Goal: Task Accomplishment & Management: Complete application form

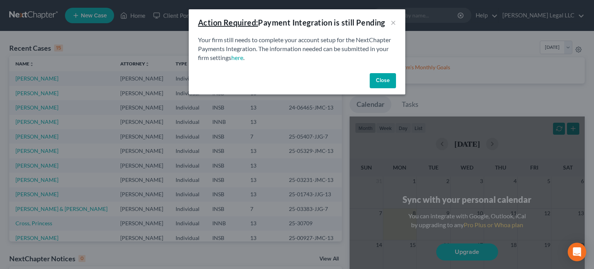
click at [384, 81] on button "Close" at bounding box center [383, 80] width 26 height 15
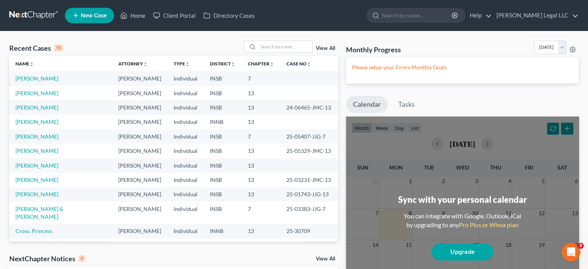
click at [8, 114] on div "Recent Cases 15 View All Name unfold_more expand_more expand_less Attorney unfo…" at bounding box center [173, 211] width 337 height 340
click at [272, 43] on input "search" at bounding box center [285, 46] width 54 height 11
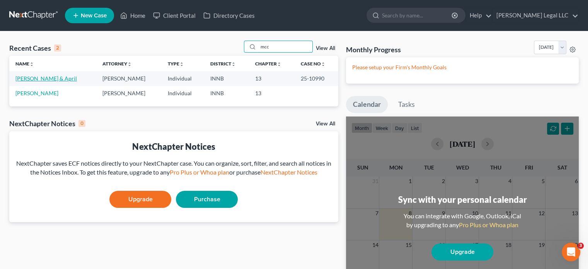
type input "mcc"
click at [42, 76] on link "[PERSON_NAME] & April" at bounding box center [46, 78] width 62 height 7
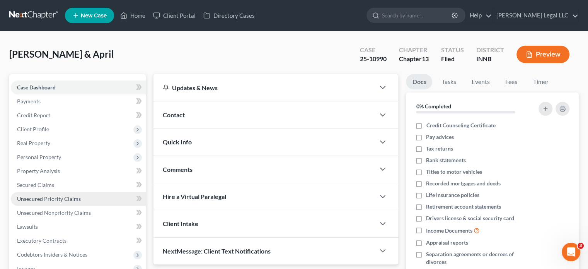
scroll to position [193, 0]
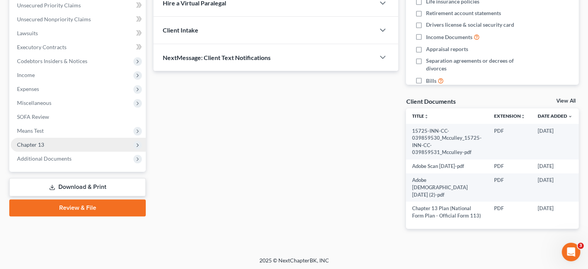
click at [31, 143] on span "Chapter 13" at bounding box center [30, 144] width 27 height 7
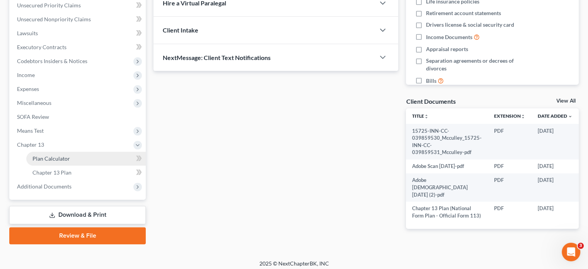
click at [41, 161] on span "Plan Calculator" at bounding box center [51, 158] width 38 height 7
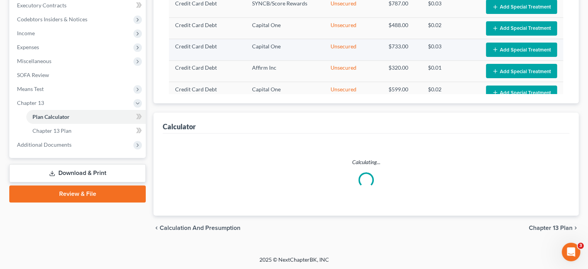
select select "59"
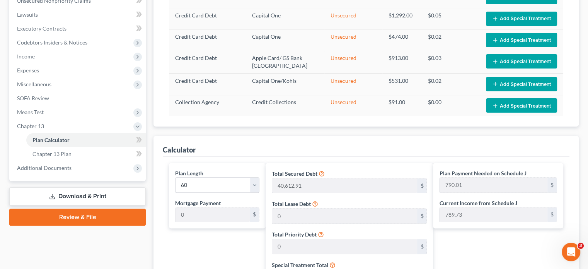
scroll to position [19, 0]
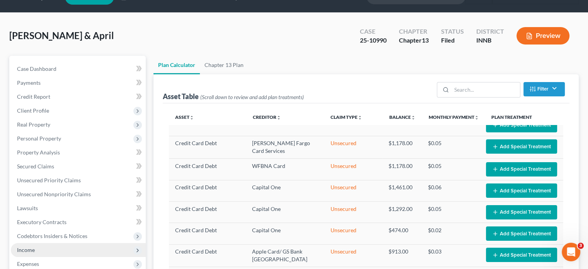
click at [20, 250] on span "Income" at bounding box center [26, 249] width 18 height 7
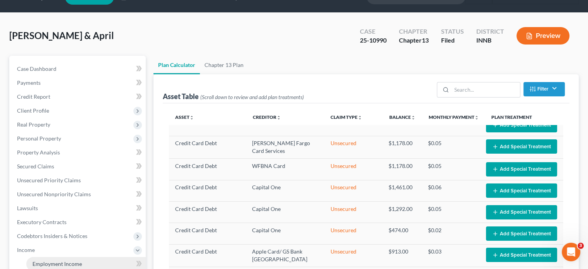
click at [37, 262] on span "Employment Income" at bounding box center [57, 263] width 50 height 7
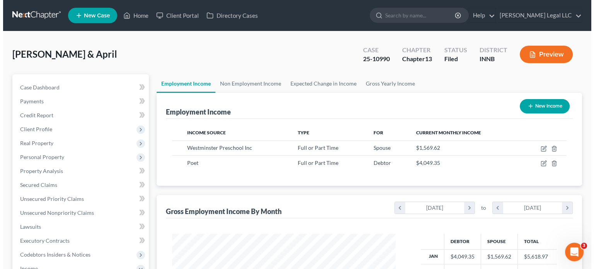
scroll to position [138, 239]
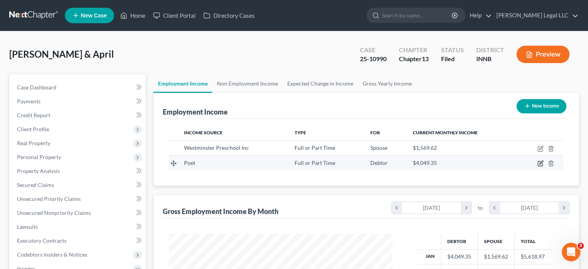
click at [538, 162] on icon "button" at bounding box center [541, 163] width 6 height 6
select select "0"
select select "43"
select select "2"
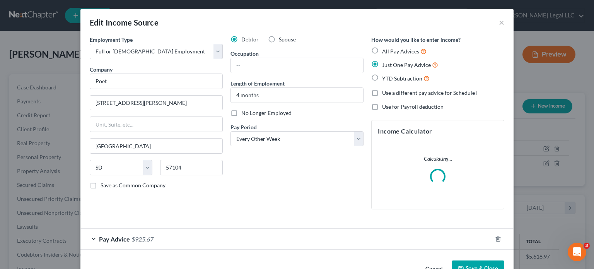
scroll to position [22, 0]
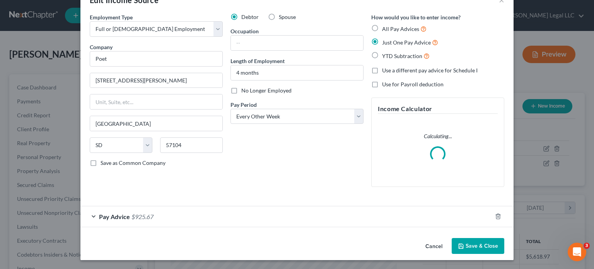
click at [204, 215] on div "Pay Advice $925.67" at bounding box center [286, 216] width 412 height 21
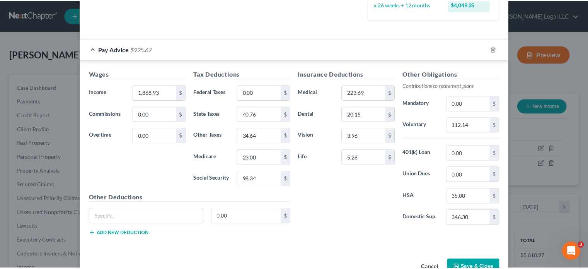
scroll to position [0, 0]
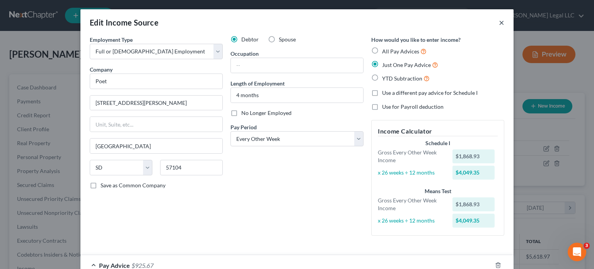
click at [499, 18] on button "×" at bounding box center [501, 22] width 5 height 9
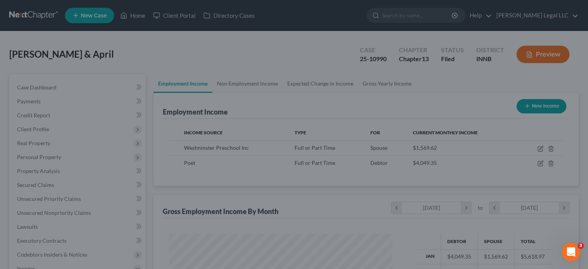
scroll to position [386751, 386649]
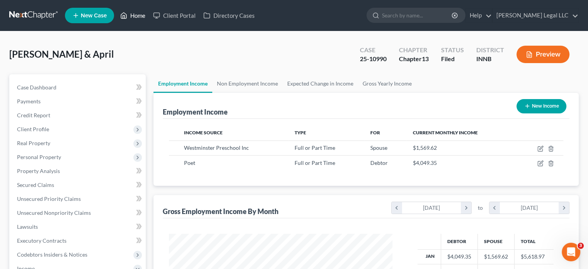
click at [138, 18] on link "Home" at bounding box center [132, 16] width 33 height 14
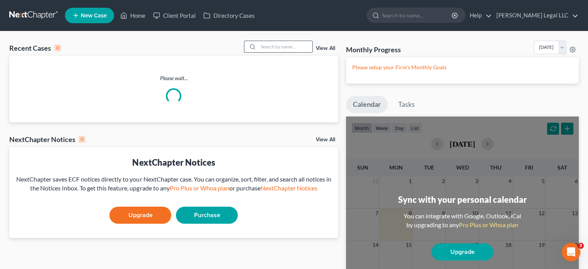
click at [276, 50] on input "search" at bounding box center [285, 46] width 54 height 11
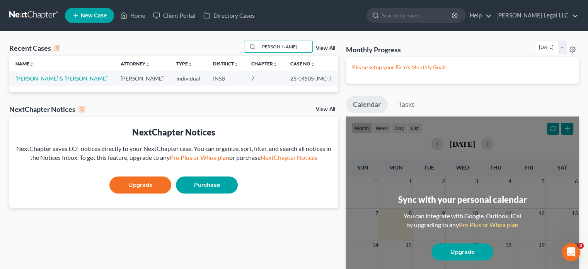
type input "[PERSON_NAME]"
click at [36, 74] on td "[PERSON_NAME] & [PERSON_NAME]" at bounding box center [61, 78] width 105 height 14
click at [37, 79] on link "[PERSON_NAME] & [PERSON_NAME]" at bounding box center [61, 78] width 92 height 7
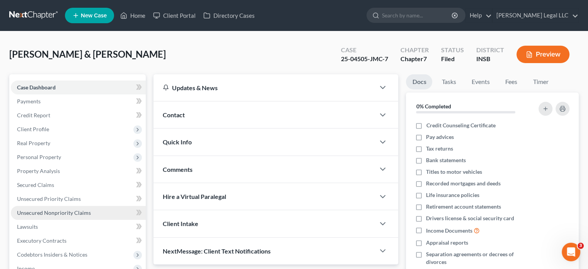
click at [42, 210] on span "Unsecured Nonpriority Claims" at bounding box center [54, 212] width 74 height 7
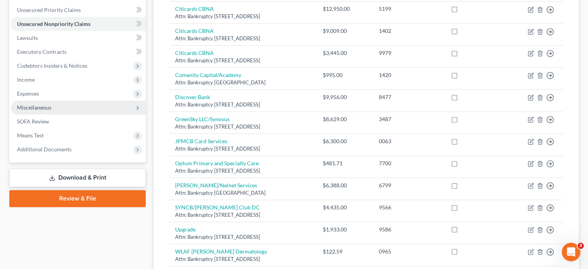
scroll to position [113, 0]
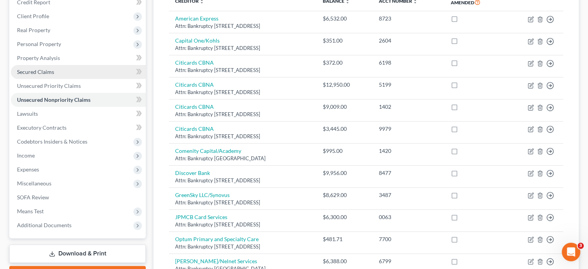
click at [29, 71] on span "Secured Claims" at bounding box center [35, 71] width 37 height 7
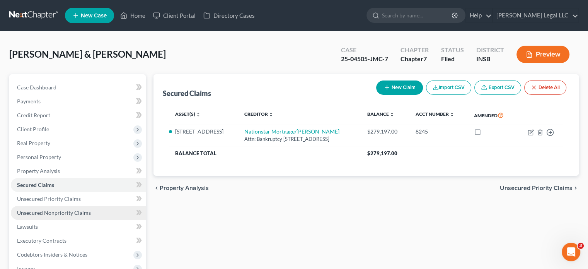
click at [45, 209] on link "Unsecured Nonpriority Claims" at bounding box center [78, 213] width 135 height 14
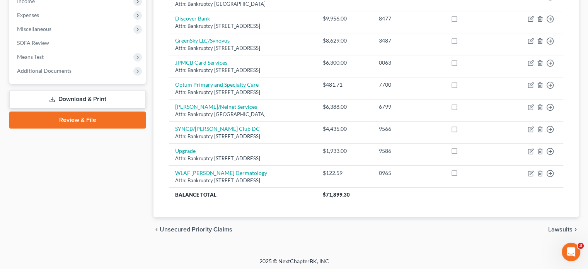
scroll to position [268, 0]
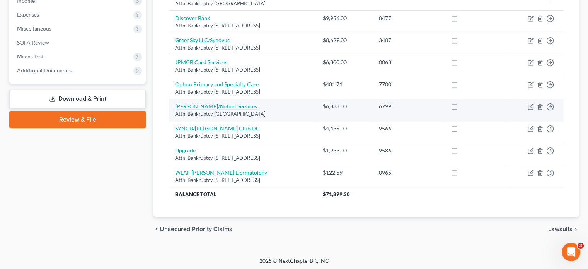
click at [204, 105] on link "[PERSON_NAME]/Nelnet Services" at bounding box center [216, 106] width 82 height 7
select select "30"
select select "17"
select select "2"
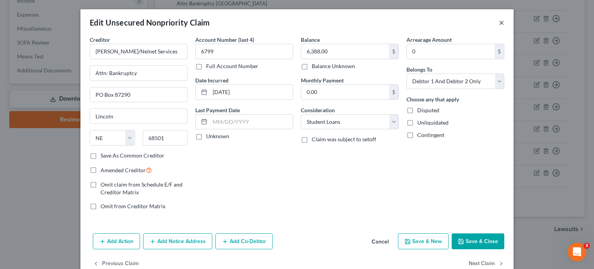
click at [499, 21] on button "×" at bounding box center [501, 22] width 5 height 9
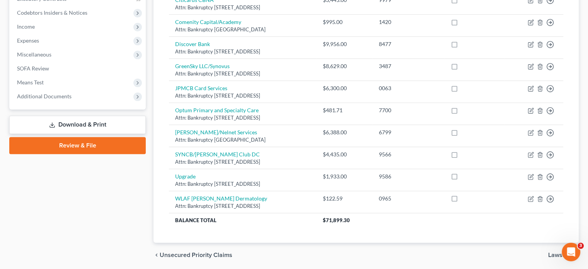
click at [111, 227] on div "Case Dashboard Payments Invoices Payments Payments Credit Report Client Profile" at bounding box center [77, 49] width 144 height 435
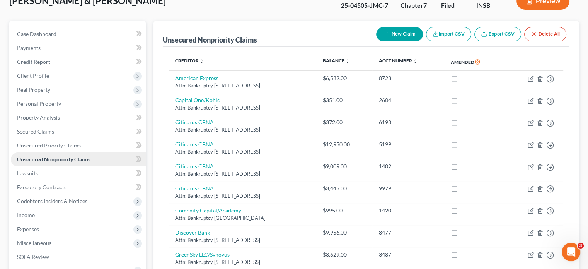
scroll to position [0, 0]
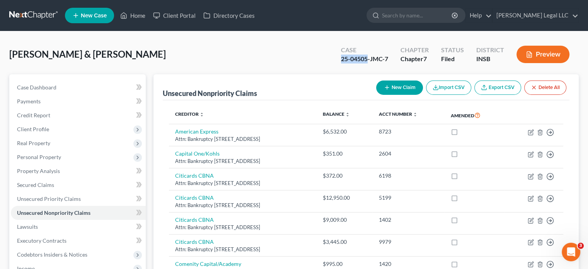
drag, startPoint x: 340, startPoint y: 58, endPoint x: 368, endPoint y: 60, distance: 27.9
click at [368, 60] on div "Case 25-04505-JMC-7" at bounding box center [365, 55] width 60 height 23
copy div "25-04505"
click at [23, 184] on span "Secured Claims" at bounding box center [35, 184] width 37 height 7
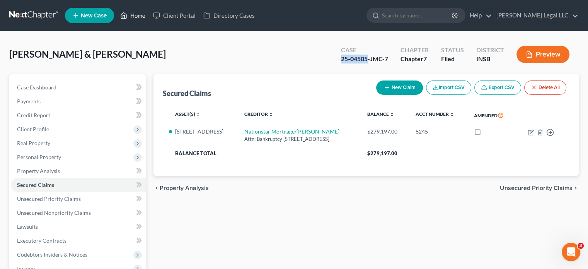
click at [130, 12] on link "Home" at bounding box center [132, 16] width 33 height 14
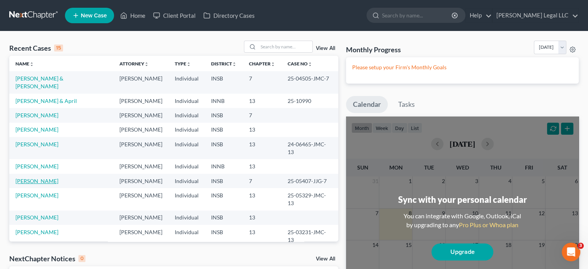
click at [31, 178] on link "[PERSON_NAME]" at bounding box center [36, 181] width 43 height 7
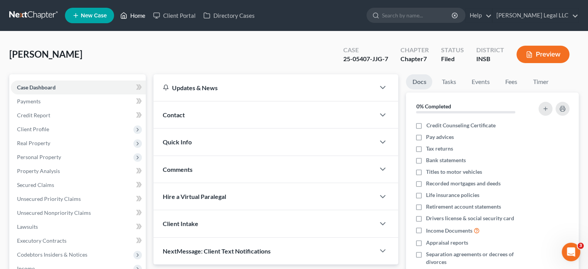
click at [138, 15] on link "Home" at bounding box center [132, 16] width 33 height 14
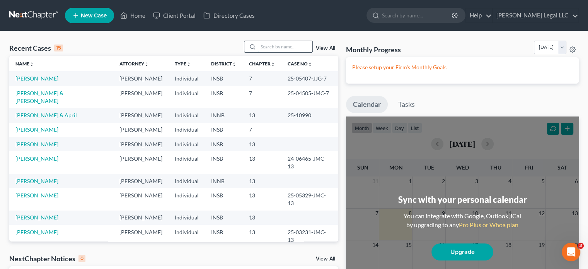
click at [266, 44] on input "search" at bounding box center [285, 46] width 54 height 11
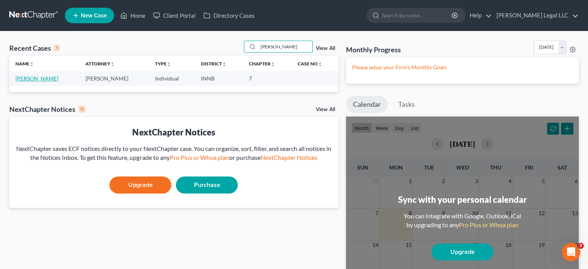
type input "[PERSON_NAME]"
click at [28, 76] on link "[PERSON_NAME]" at bounding box center [36, 78] width 43 height 7
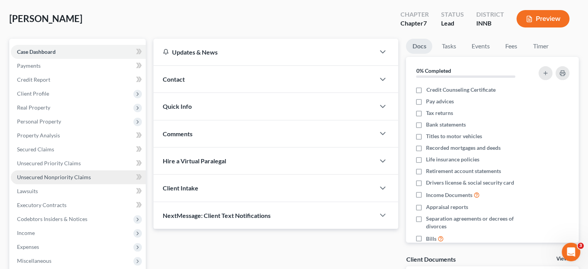
scroll to position [77, 0]
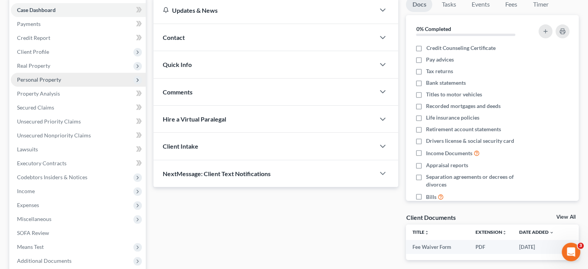
click at [30, 75] on span "Personal Property" at bounding box center [78, 80] width 135 height 14
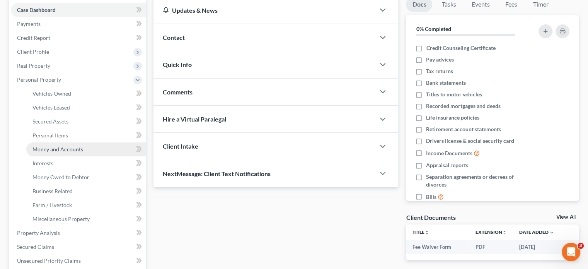
click at [47, 150] on span "Money and Accounts" at bounding box center [57, 149] width 51 height 7
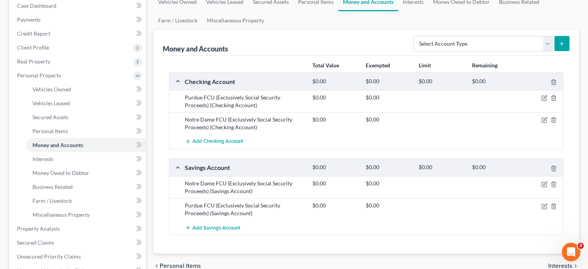
scroll to position [116, 0]
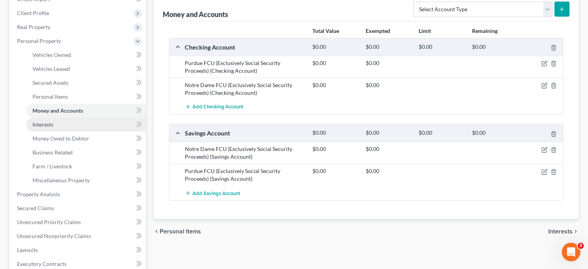
click at [53, 130] on link "Interests" at bounding box center [86, 125] width 120 height 14
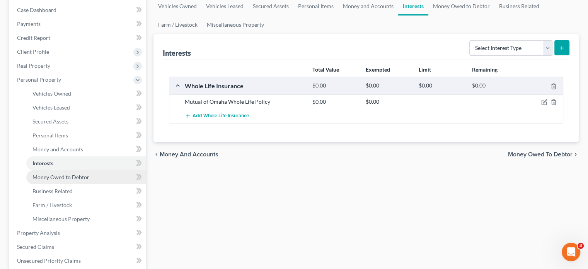
scroll to position [193, 0]
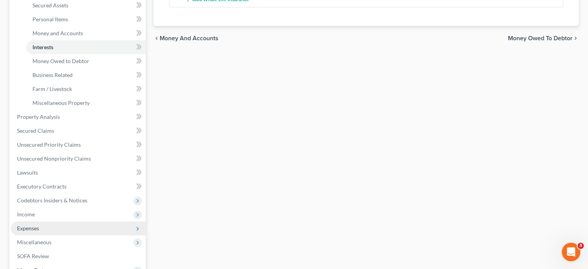
click at [26, 229] on span "Expenses" at bounding box center [28, 228] width 22 height 7
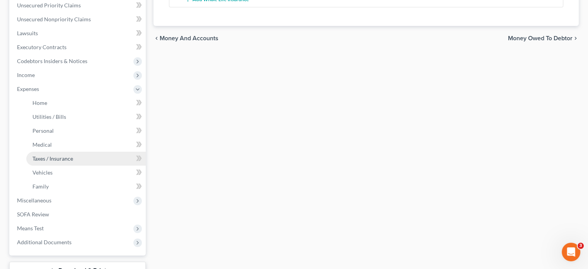
click at [49, 161] on span "Taxes / Insurance" at bounding box center [52, 158] width 41 height 7
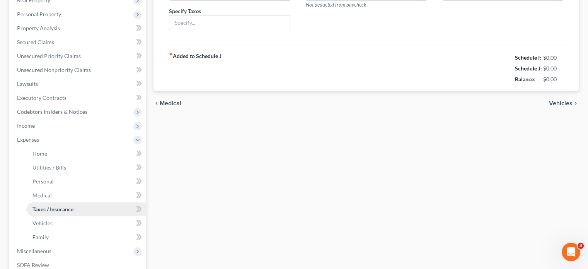
type input "0.00"
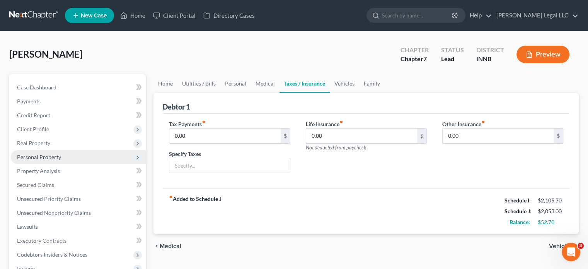
click at [29, 161] on span "Personal Property" at bounding box center [78, 157] width 135 height 14
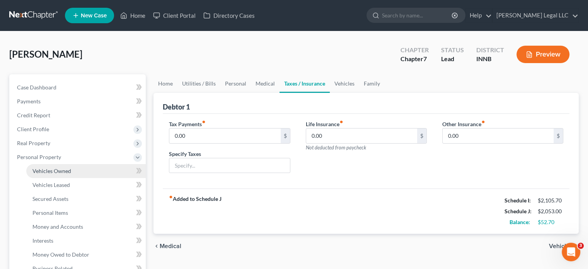
click at [32, 171] on span "Vehicles Owned" at bounding box center [51, 171] width 39 height 7
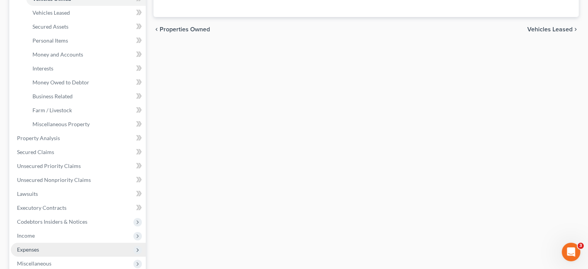
scroll to position [232, 0]
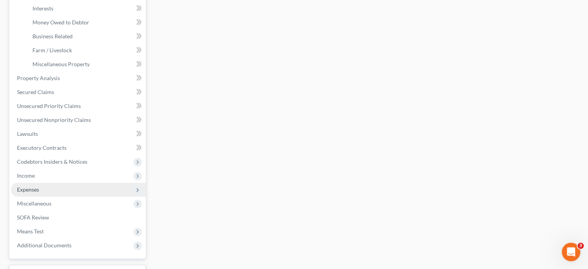
click at [26, 188] on span "Expenses" at bounding box center [28, 189] width 22 height 7
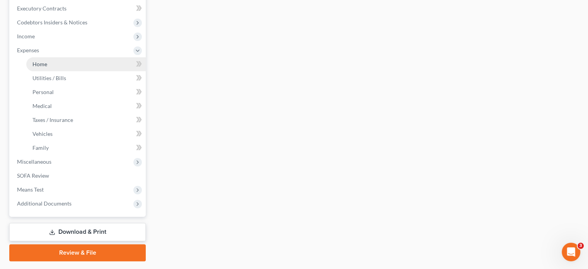
click at [42, 66] on span "Home" at bounding box center [39, 64] width 15 height 7
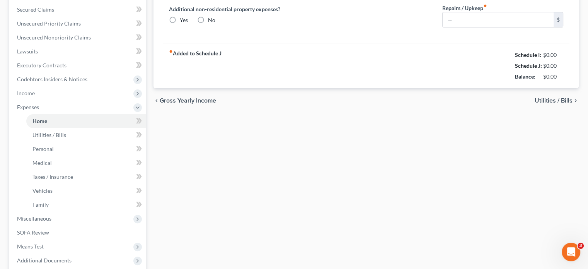
type input "594.00"
type input "0.00"
radio input "true"
type input "0.00"
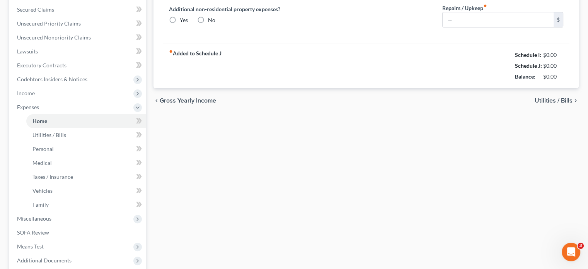
type input "0.00"
type input "34.00"
type input "0.00"
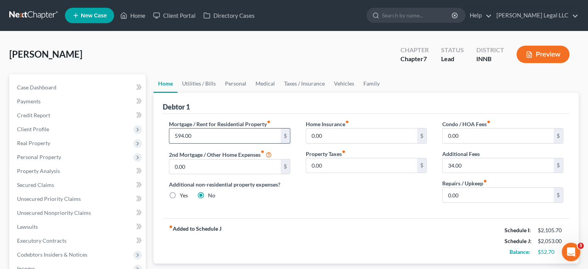
click at [203, 132] on input "594.00" at bounding box center [224, 135] width 111 height 15
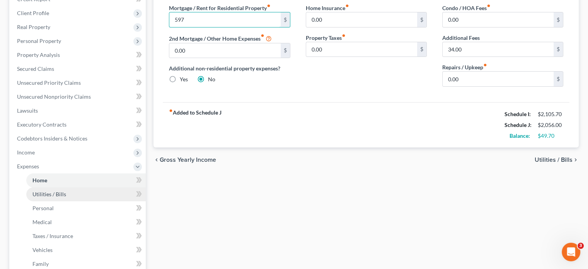
type input "597"
click at [47, 198] on link "Utilities / Bills" at bounding box center [86, 194] width 120 height 14
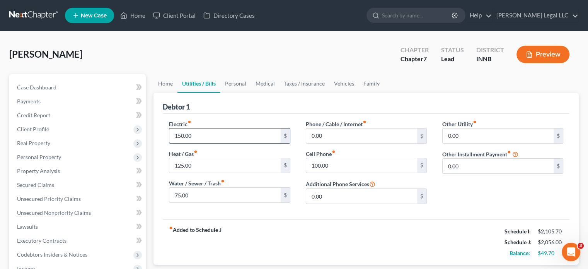
click at [242, 141] on input "150.00" at bounding box center [224, 135] width 111 height 15
click at [352, 162] on input "100.00" at bounding box center [361, 165] width 111 height 15
click at [257, 164] on input "125.00" at bounding box center [224, 165] width 111 height 15
click at [258, 162] on input "125.00" at bounding box center [224, 165] width 111 height 15
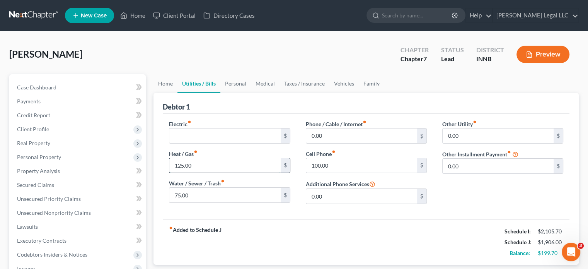
click at [258, 162] on input "125.00" at bounding box center [224, 165] width 111 height 15
click at [225, 191] on input "75.00" at bounding box center [224, 195] width 111 height 15
click at [229, 210] on div "Electric fiber_manual_record $ Heat / Gas fiber_manual_record $ Water / Sewer /…" at bounding box center [366, 167] width 407 height 106
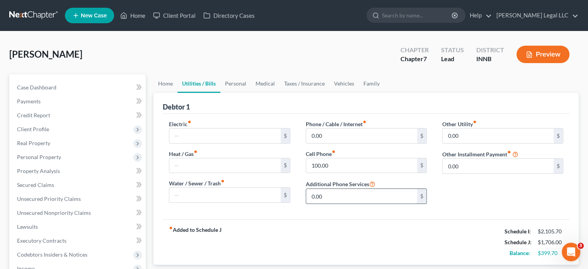
click at [354, 198] on input "0.00" at bounding box center [361, 196] width 111 height 15
click at [454, 185] on div "Other Utility fiber_manual_record 0.00 $ Other Installment Payment fiber_manual…" at bounding box center [503, 165] width 137 height 90
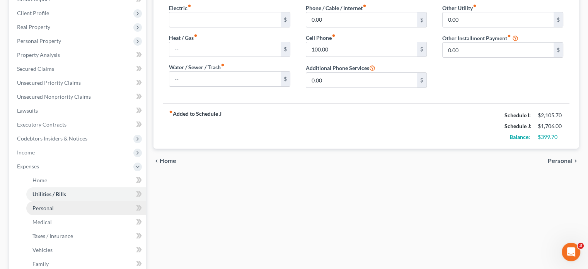
click at [34, 208] on span "Personal" at bounding box center [42, 208] width 21 height 7
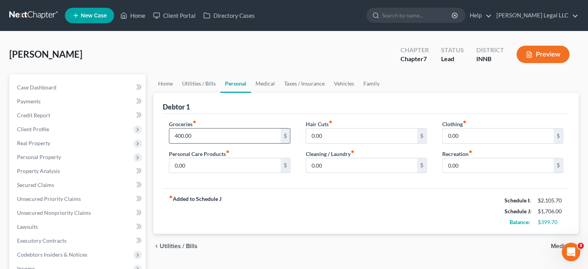
click at [188, 137] on input "400.00" at bounding box center [224, 135] width 111 height 15
click at [188, 136] on input "text" at bounding box center [224, 135] width 111 height 15
type input "400"
click at [319, 164] on input "0.00" at bounding box center [361, 165] width 111 height 15
type input "25"
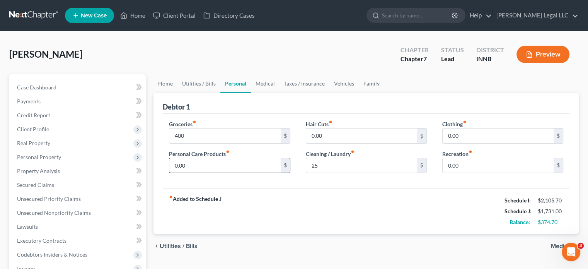
click at [249, 162] on input "0.00" at bounding box center [224, 165] width 111 height 15
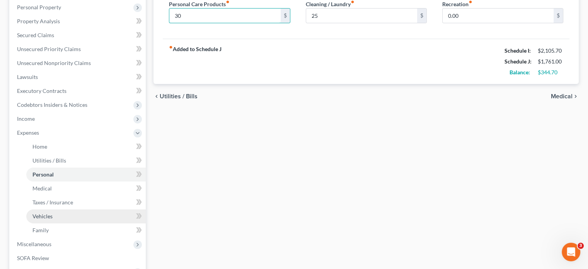
scroll to position [155, 0]
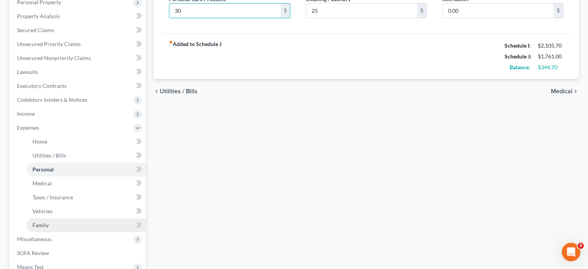
type input "30"
click at [41, 226] on span "Family" at bounding box center [40, 225] width 16 height 7
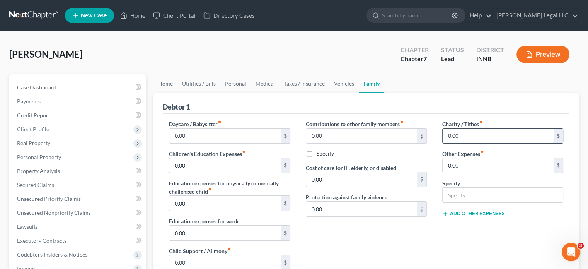
click at [457, 135] on input "0.00" at bounding box center [498, 135] width 111 height 15
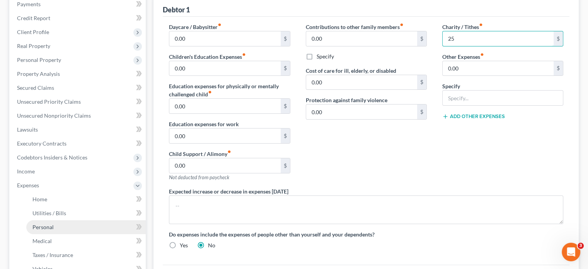
scroll to position [116, 0]
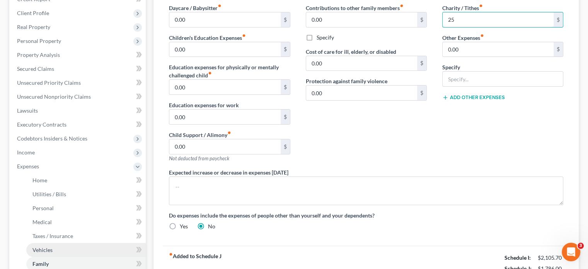
type input "25"
click at [45, 245] on link "Vehicles" at bounding box center [86, 250] width 120 height 14
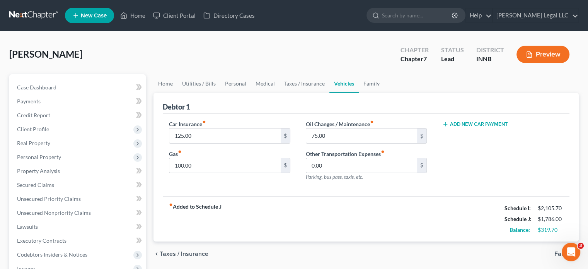
click at [315, 201] on div "fiber_manual_record Added to Schedule J Schedule I: $2,105.70 Schedule J: $1,78…" at bounding box center [366, 218] width 407 height 45
click at [316, 166] on input "0.00" at bounding box center [361, 165] width 111 height 15
click at [322, 217] on div "fiber_manual_record Added to Schedule J Schedule I: $2,105.70 Schedule J: $1,78…" at bounding box center [366, 218] width 407 height 45
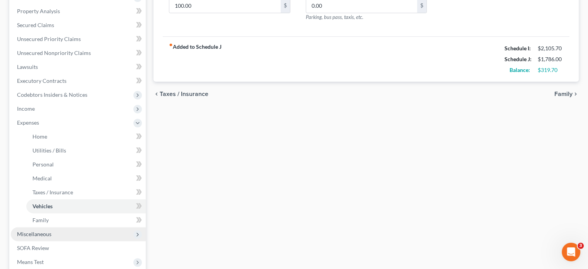
scroll to position [193, 0]
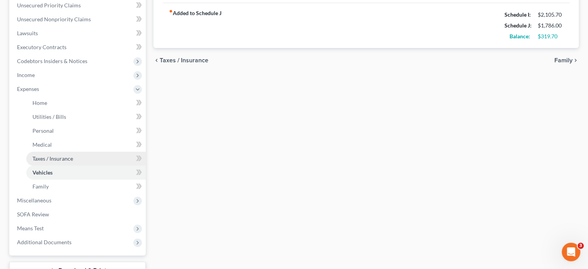
click at [43, 159] on span "Taxes / Insurance" at bounding box center [52, 158] width 41 height 7
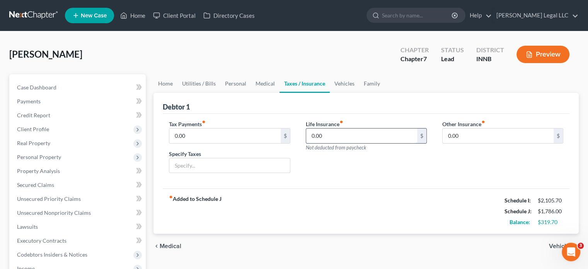
click at [326, 137] on input "0.00" at bounding box center [361, 135] width 111 height 15
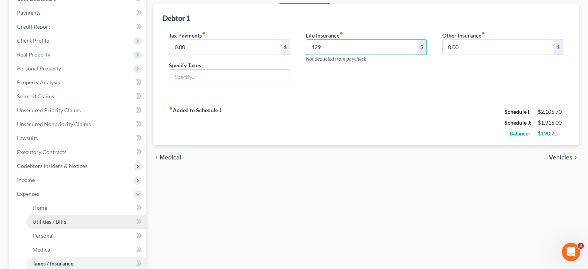
scroll to position [155, 0]
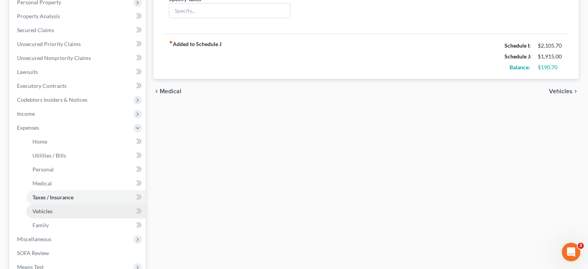
type input "129"
click at [44, 214] on link "Vehicles" at bounding box center [86, 211] width 120 height 14
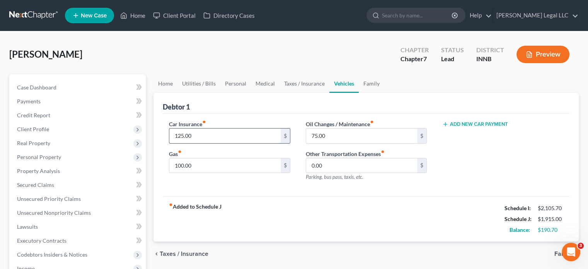
click at [210, 135] on input "125.00" at bounding box center [224, 135] width 111 height 15
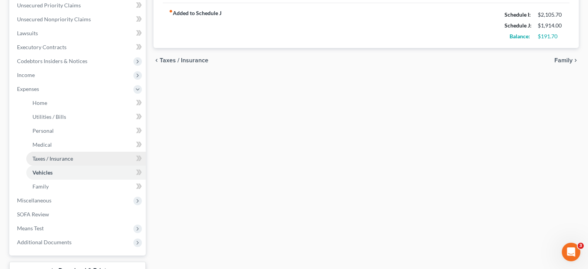
type input "124"
click at [61, 158] on span "Taxes / Insurance" at bounding box center [52, 158] width 41 height 7
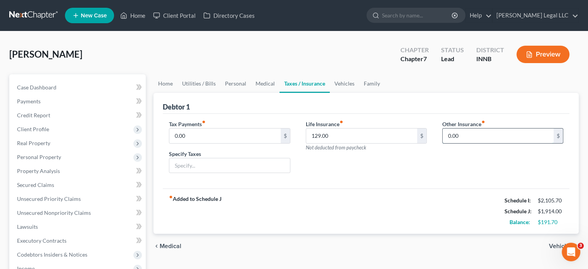
click at [461, 136] on input "0.00" at bounding box center [498, 135] width 111 height 15
type input "109"
click at [475, 160] on input "text" at bounding box center [503, 157] width 120 height 15
type input "Medicare Insurance Premium"
click at [398, 184] on div "Tax Payments fiber_manual_record 0.00 $ Specify Taxes Life Insurance fiber_manu…" at bounding box center [366, 151] width 407 height 75
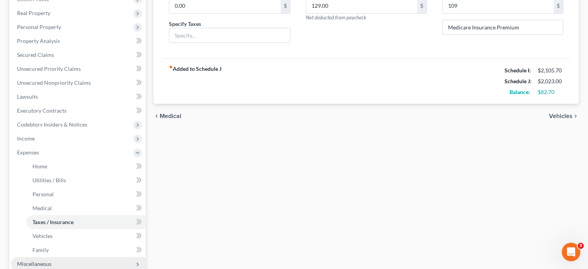
scroll to position [193, 0]
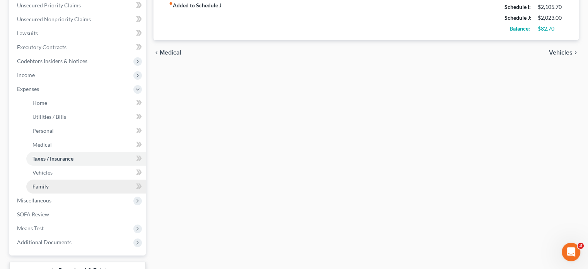
click at [49, 183] on link "Family" at bounding box center [86, 187] width 120 height 14
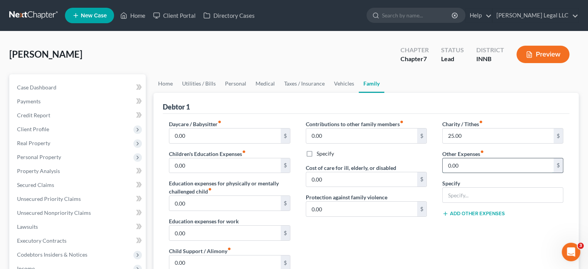
click at [491, 168] on input "0.00" at bounding box center [498, 165] width 111 height 15
type input "0"
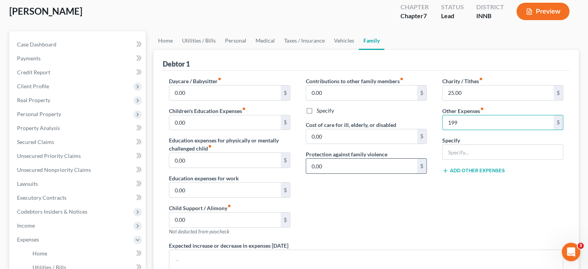
scroll to position [39, 0]
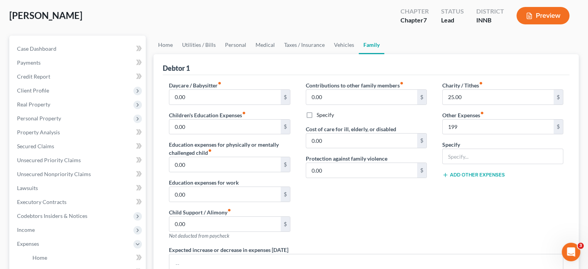
click at [404, 221] on div "Contributions to other family members fiber_manual_record 0.00 $ Specify Cost o…" at bounding box center [366, 163] width 137 height 164
click at [36, 146] on span "Secured Claims" at bounding box center [35, 146] width 37 height 7
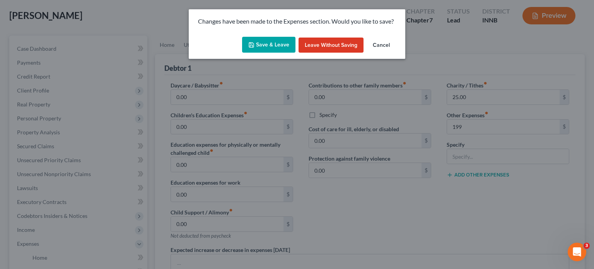
click at [276, 46] on button "Save & Leave" at bounding box center [268, 45] width 53 height 16
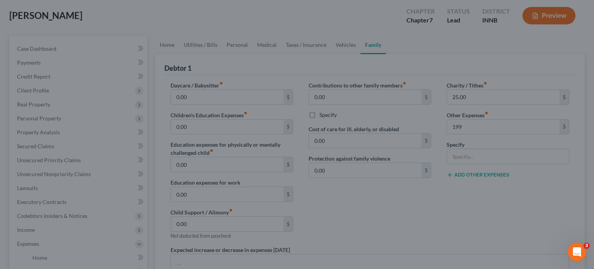
type input "199.00"
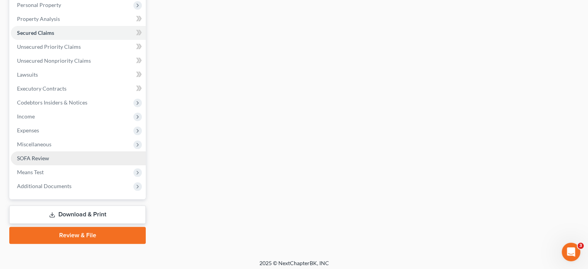
scroll to position [155, 0]
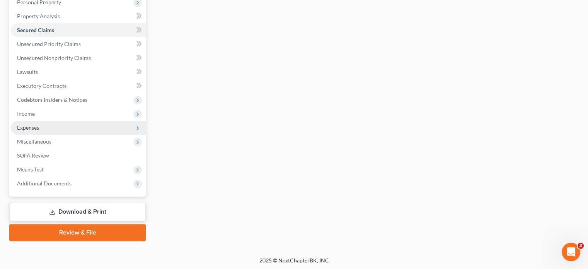
click at [50, 131] on span "Expenses" at bounding box center [78, 128] width 135 height 14
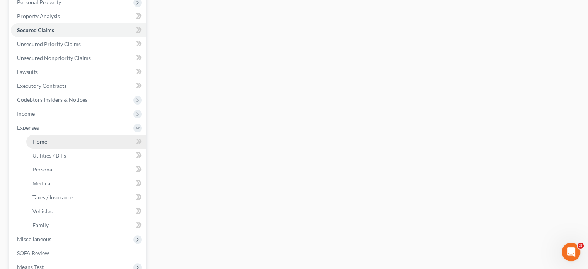
click at [45, 139] on span "Home" at bounding box center [39, 141] width 15 height 7
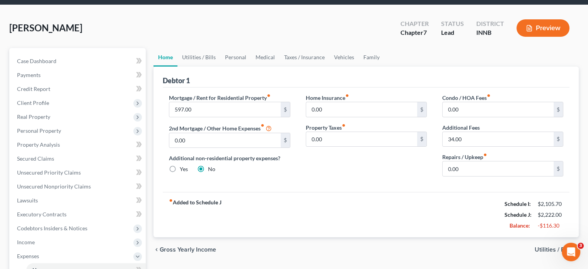
scroll to position [39, 0]
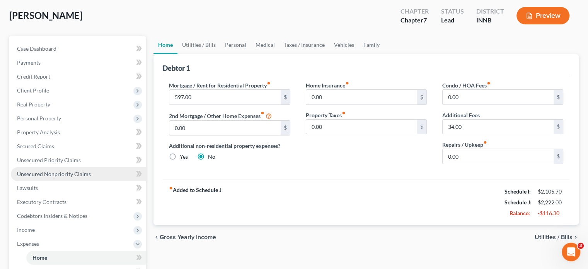
click at [70, 172] on span "Unsecured Nonpriority Claims" at bounding box center [54, 174] width 74 height 7
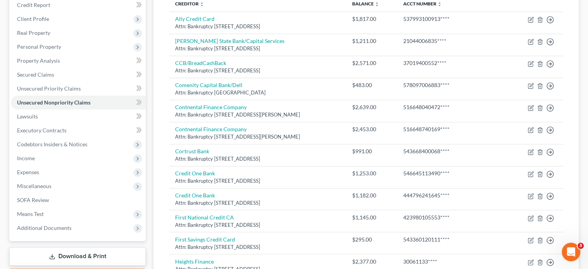
scroll to position [193, 0]
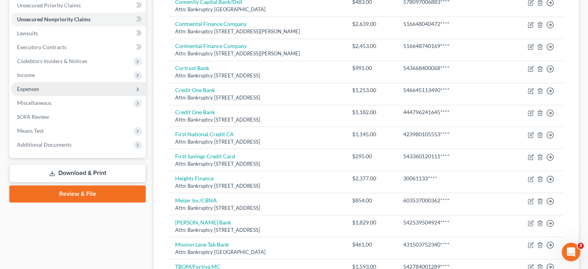
click at [27, 89] on span "Expenses" at bounding box center [28, 89] width 22 height 7
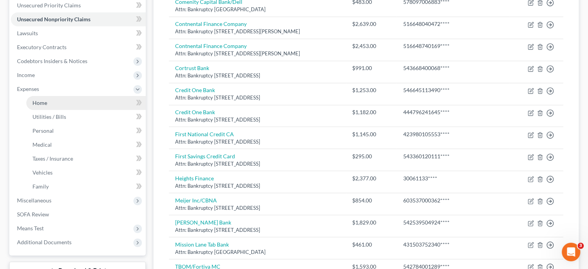
click at [54, 101] on link "Home" at bounding box center [86, 103] width 120 height 14
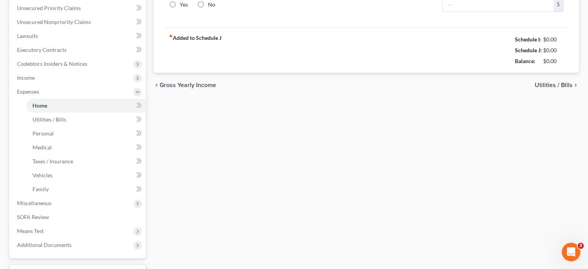
type input "597.00"
type input "0.00"
radio input "true"
type input "0.00"
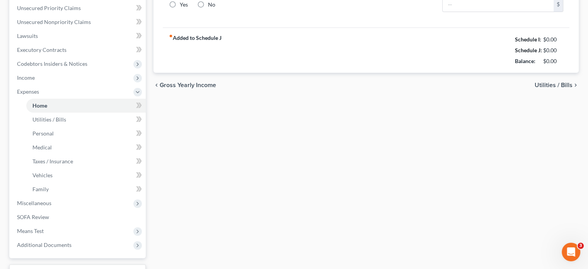
type input "0.00"
type input "34.00"
type input "0.00"
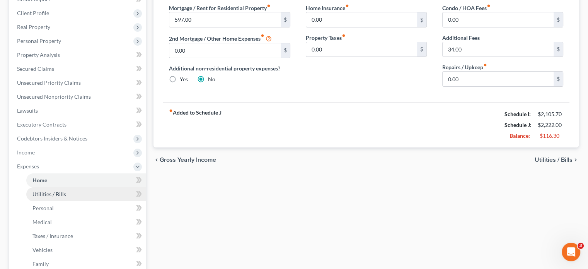
click at [29, 188] on link "Utilities / Bills" at bounding box center [86, 194] width 120 height 14
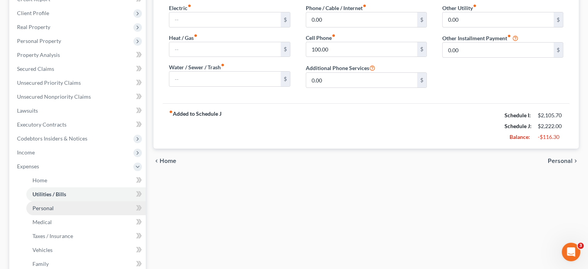
click at [31, 209] on link "Personal" at bounding box center [86, 208] width 120 height 14
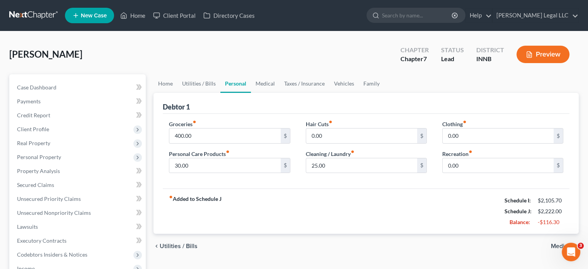
click at [551, 51] on button "Preview" at bounding box center [543, 54] width 53 height 17
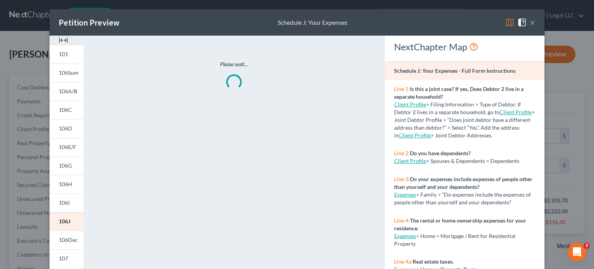
click at [63, 41] on img at bounding box center [63, 40] width 9 height 9
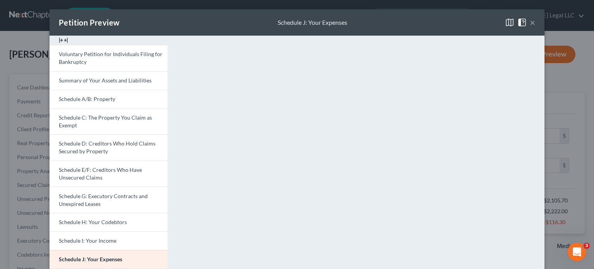
click at [530, 23] on button "×" at bounding box center [532, 22] width 5 height 9
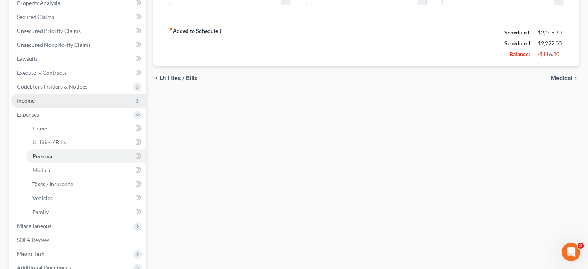
scroll to position [155, 0]
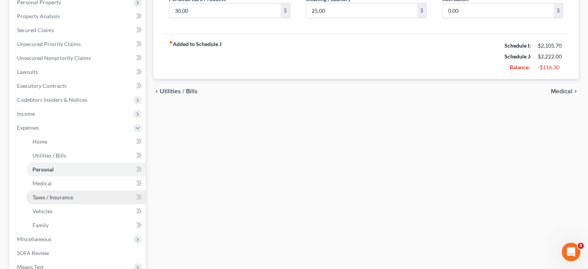
click at [38, 195] on span "Taxes / Insurance" at bounding box center [52, 197] width 41 height 7
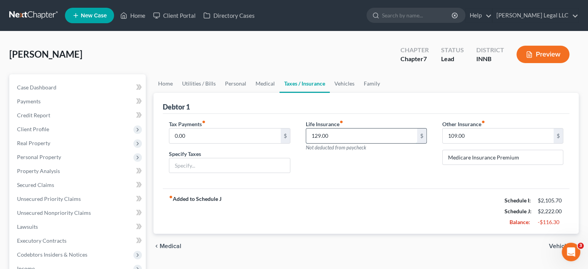
click at [333, 132] on input "129.00" at bounding box center [361, 135] width 111 height 15
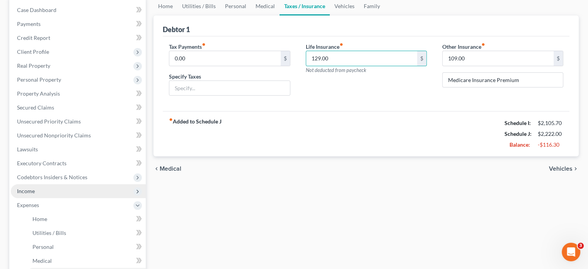
click at [32, 193] on span "Income" at bounding box center [26, 191] width 18 height 7
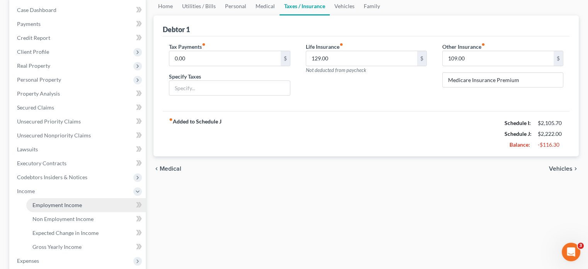
click at [36, 207] on span "Employment Income" at bounding box center [57, 205] width 50 height 7
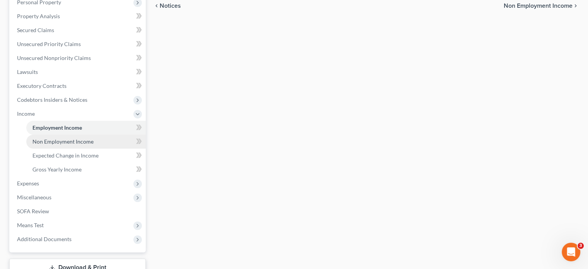
click at [51, 147] on link "Non Employment Income" at bounding box center [86, 142] width 120 height 14
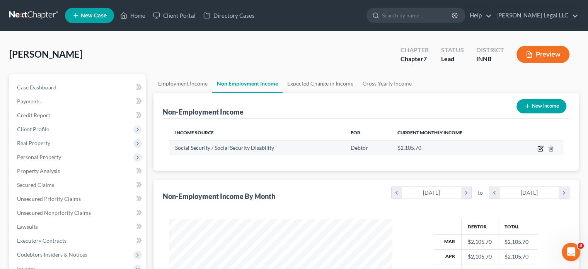
click at [539, 148] on icon "button" at bounding box center [541, 148] width 6 height 6
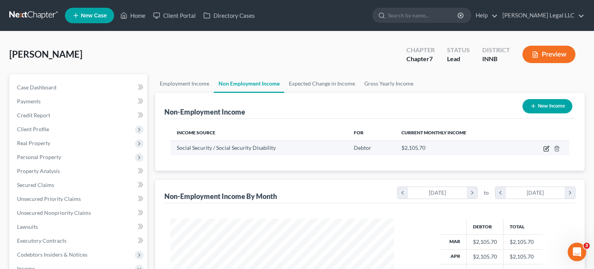
select select "4"
select select "0"
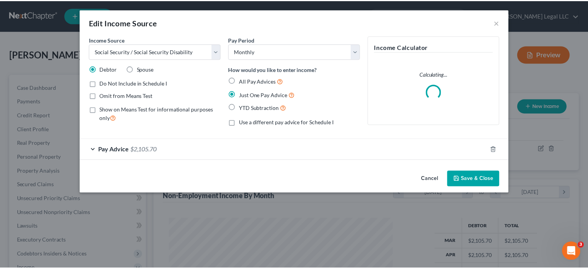
scroll to position [138, 241]
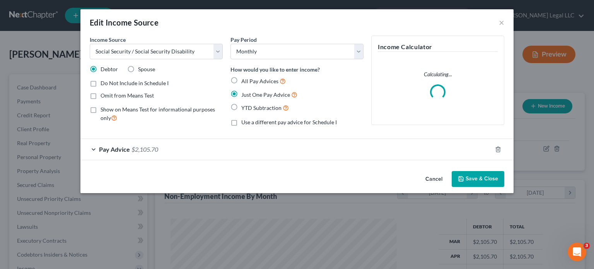
click at [237, 148] on div "Pay Advice $2,105.70" at bounding box center [286, 149] width 412 height 21
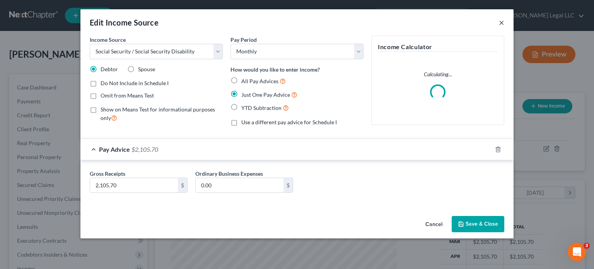
click at [501, 26] on button "×" at bounding box center [501, 22] width 5 height 9
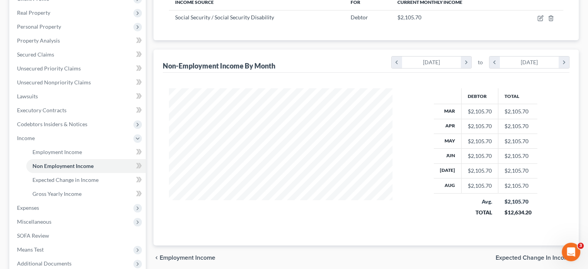
scroll to position [211, 0]
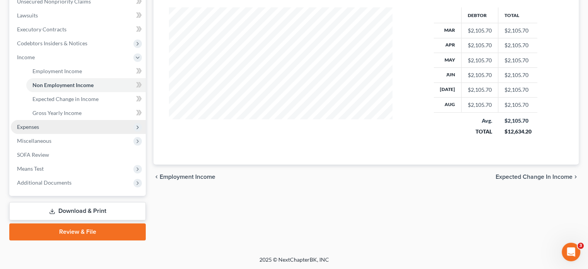
click at [35, 125] on span "Expenses" at bounding box center [28, 126] width 22 height 7
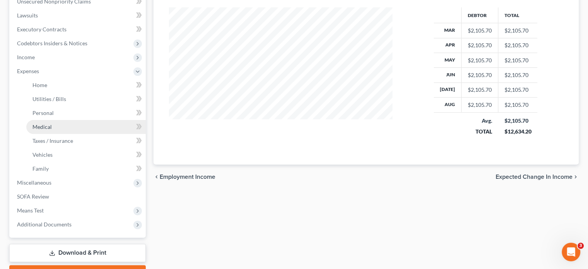
click at [49, 131] on link "Medical" at bounding box center [86, 127] width 120 height 14
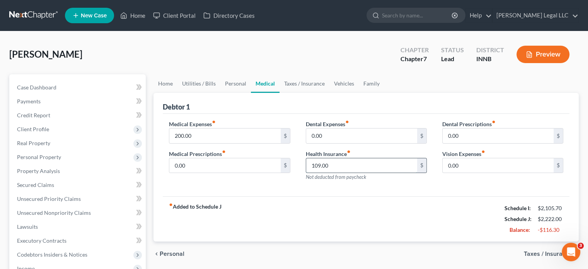
click at [327, 158] on input "109.00" at bounding box center [361, 165] width 111 height 15
click at [303, 194] on div "Medical Expenses fiber_manual_record 200.00 $ Medical Prescriptions fiber_manua…" at bounding box center [366, 155] width 407 height 83
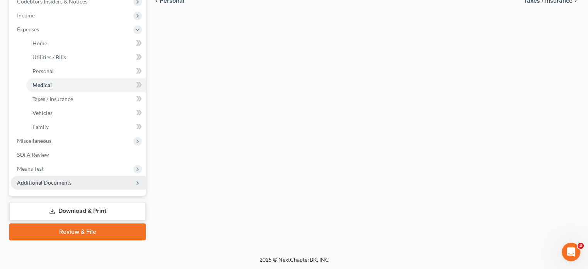
scroll to position [176, 0]
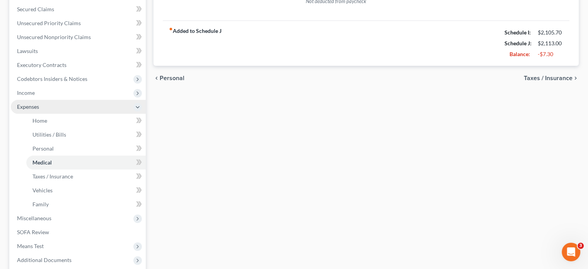
click at [37, 108] on span "Expenses" at bounding box center [28, 106] width 22 height 7
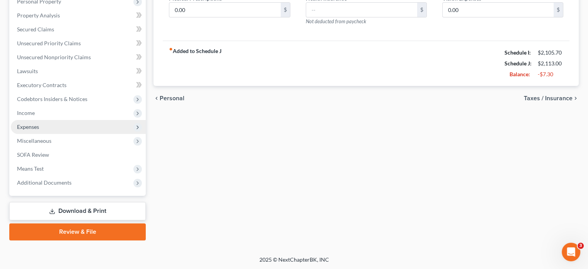
click at [33, 125] on span "Expenses" at bounding box center [28, 126] width 22 height 7
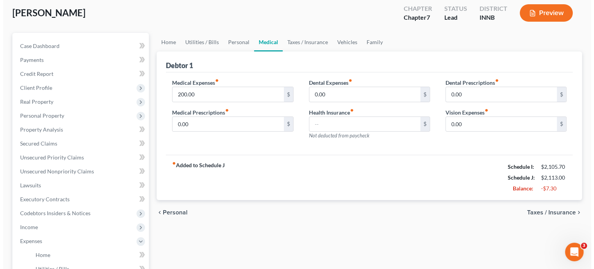
scroll to position [0, 0]
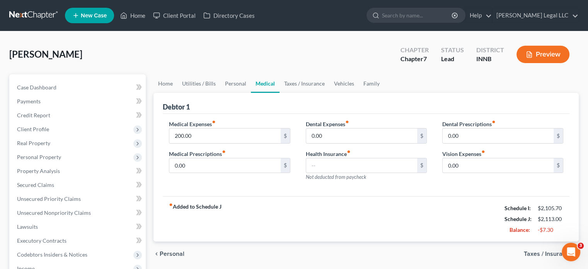
click at [554, 52] on button "Preview" at bounding box center [543, 54] width 53 height 17
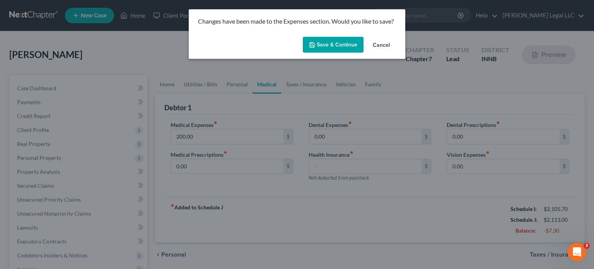
click at [324, 46] on button "Save & Continue" at bounding box center [333, 45] width 61 height 16
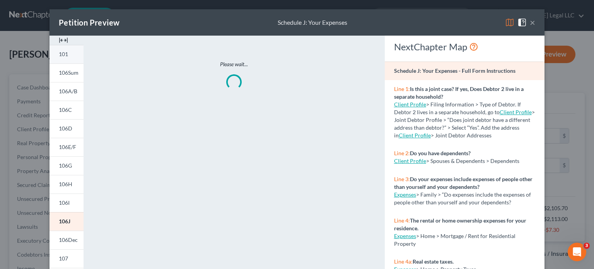
drag, startPoint x: 60, startPoint y: 41, endPoint x: 63, endPoint y: 48, distance: 7.5
click at [60, 41] on img at bounding box center [63, 40] width 9 height 9
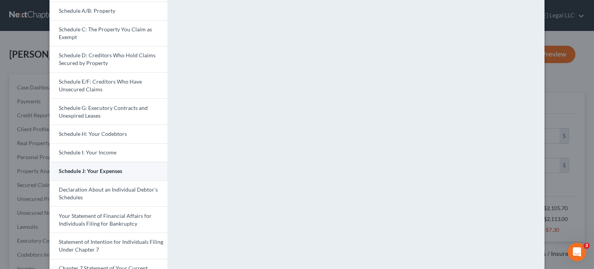
scroll to position [155, 0]
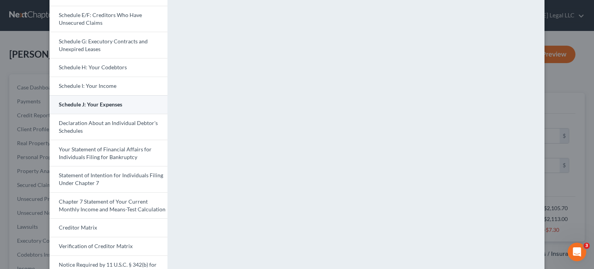
click at [108, 106] on span "Schedule J: Your Expenses" at bounding box center [90, 104] width 63 height 7
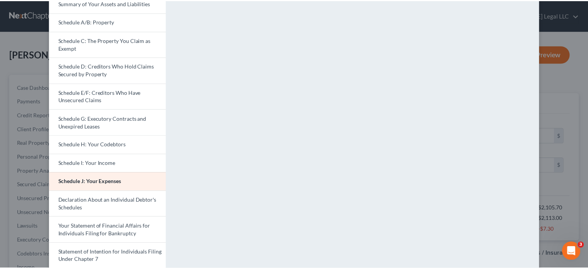
scroll to position [0, 0]
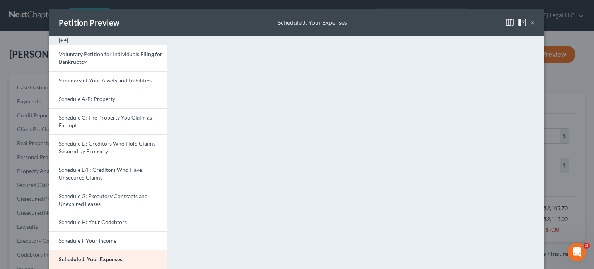
click at [530, 23] on button "×" at bounding box center [532, 22] width 5 height 9
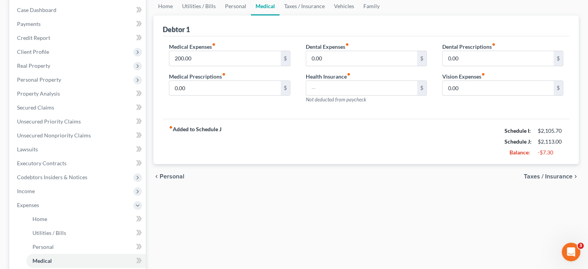
scroll to position [39, 0]
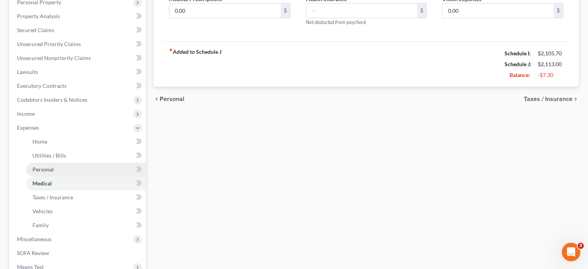
click at [50, 168] on span "Personal" at bounding box center [42, 169] width 21 height 7
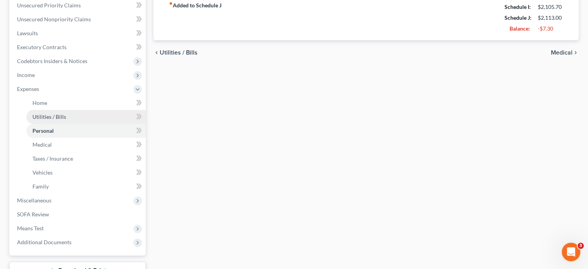
click at [50, 116] on span "Utilities / Bills" at bounding box center [49, 116] width 34 height 7
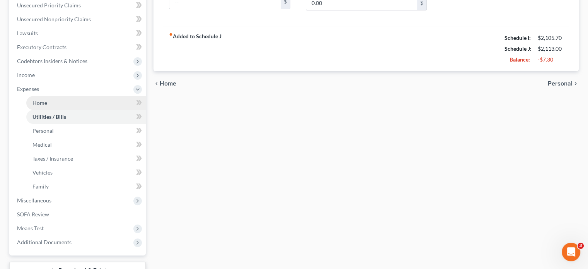
click at [29, 105] on link "Home" at bounding box center [86, 103] width 120 height 14
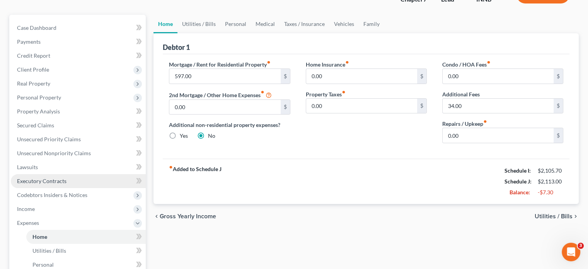
scroll to position [116, 0]
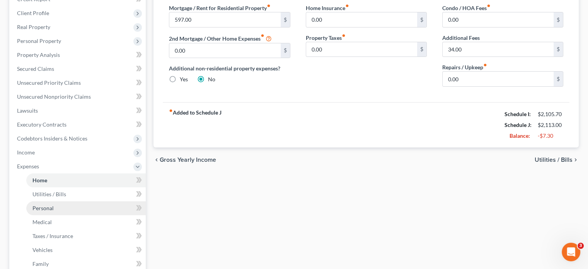
click at [31, 212] on link "Personal" at bounding box center [86, 208] width 120 height 14
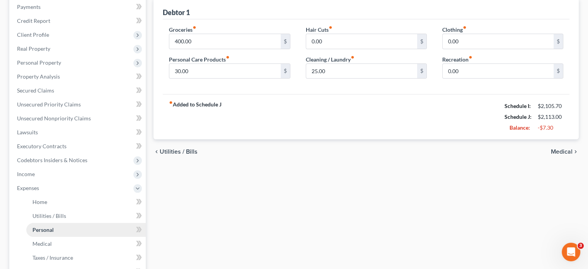
scroll to position [116, 0]
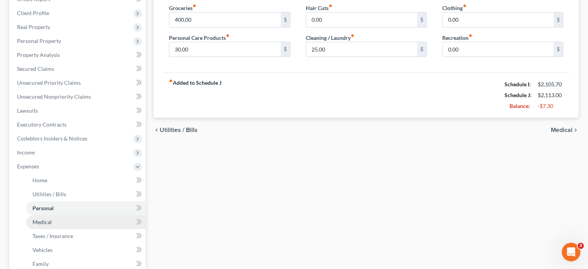
click at [37, 220] on span "Medical" at bounding box center [41, 222] width 19 height 7
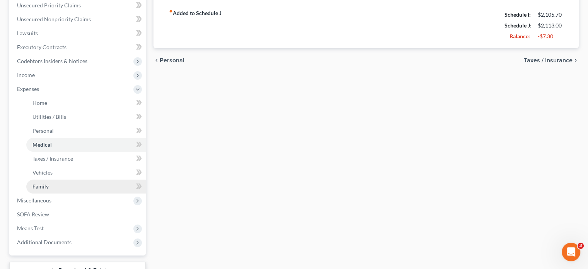
drag, startPoint x: 40, startPoint y: 184, endPoint x: 98, endPoint y: 185, distance: 58.4
click at [40, 184] on span "Family" at bounding box center [40, 186] width 16 height 7
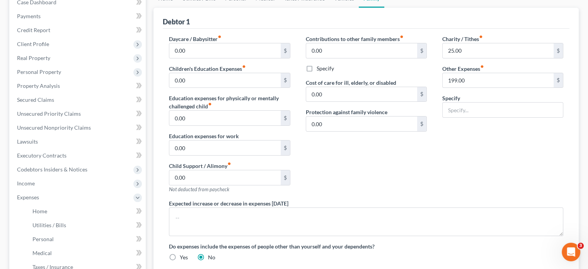
scroll to position [193, 0]
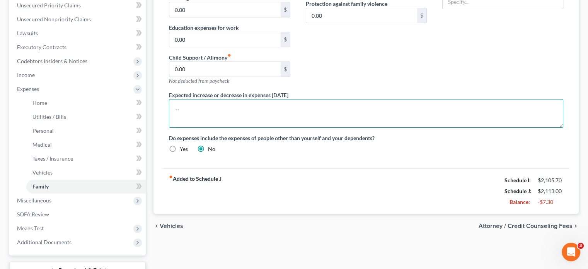
click at [202, 111] on textarea at bounding box center [366, 113] width 395 height 29
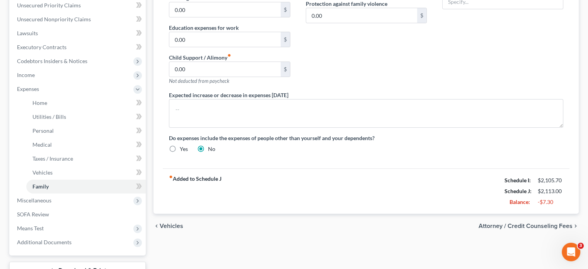
click at [180, 148] on label "Yes" at bounding box center [184, 149] width 8 height 8
click at [183, 148] on input "Yes" at bounding box center [185, 147] width 5 height 5
radio input "true"
click at [208, 145] on label "No" at bounding box center [211, 149] width 7 height 8
click at [211, 145] on input "No" at bounding box center [213, 147] width 5 height 5
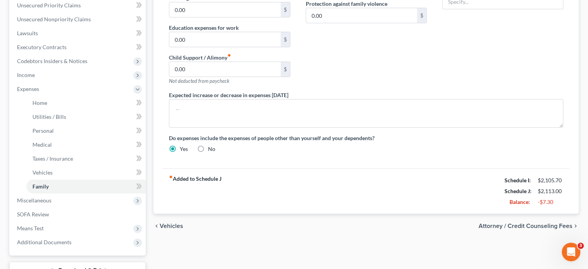
radio input "true"
radio input "false"
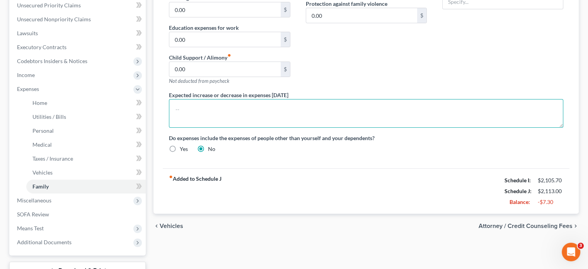
click at [214, 118] on textarea at bounding box center [366, 113] width 395 height 29
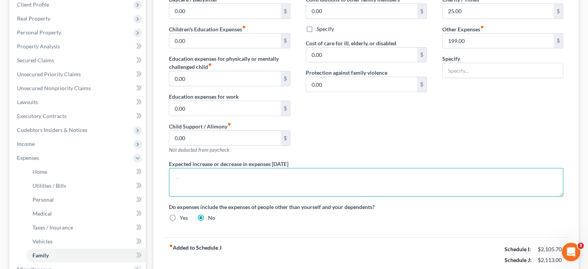
scroll to position [116, 0]
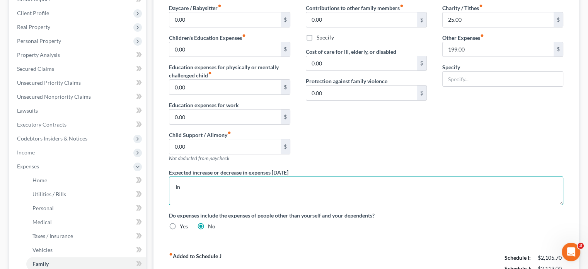
type textarea "I"
type textarea "Expected Decrease - Stor"
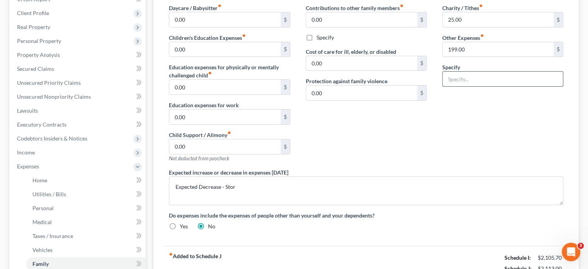
click at [462, 77] on input "text" at bounding box center [503, 79] width 120 height 15
type input "Storage Rentals"
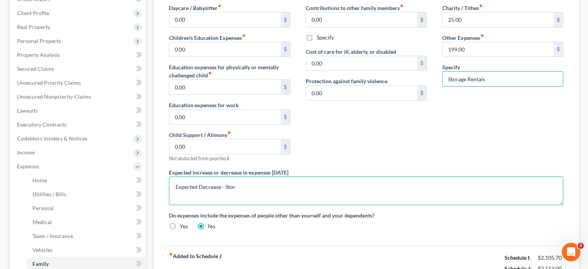
click at [271, 189] on textarea "Expected Decrease - Stor" at bounding box center [366, 190] width 395 height 29
click at [231, 184] on textarea "Expected Decrease - Will be closing out 5x5" at bounding box center [366, 190] width 395 height 29
click at [300, 186] on textarea "Expected Decrease - Debtor be closing out 5x5" at bounding box center [366, 190] width 395 height 29
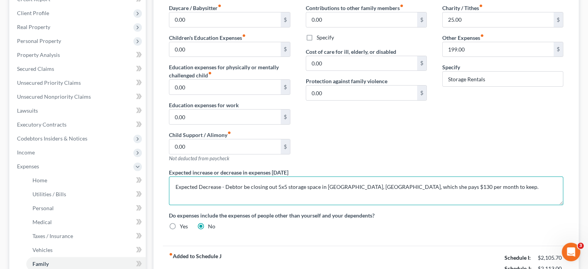
scroll to position [2, 0]
click at [450, 185] on textarea "Expected Decrease - Debtor be closing out 5x5 storage space in [GEOGRAPHIC_DATA…" at bounding box center [366, 190] width 395 height 29
drag, startPoint x: 508, startPoint y: 192, endPoint x: 494, endPoint y: 186, distance: 15.5
click at [500, 188] on textarea "Expected Decrease - Debtor be closing out 5x5 storage space in [GEOGRAPHIC_DATA…" at bounding box center [366, 190] width 395 height 29
click at [491, 185] on textarea "Expected Decrease - Debtor be closing out 5x5 storage space in [GEOGRAPHIC_DATA…" at bounding box center [366, 190] width 395 height 29
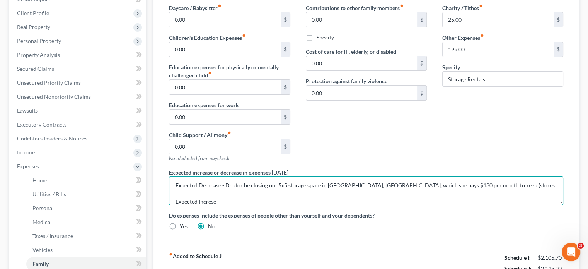
paste textarea "clothing, personal files, DR chairs (pr); small TV, household"
click at [470, 186] on textarea "Expected Decrease - Debtor be closing out 5x5 storage space in [GEOGRAPHIC_DATA…" at bounding box center [366, 190] width 395 height 29
click at [470, 185] on textarea "Expected Decrease - Debtor be closing out 5x5 storage space in [GEOGRAPHIC_DATA…" at bounding box center [366, 190] width 395 height 29
click at [468, 185] on textarea "Expected Decrease - Debtor be closing out 5x5 storage space in [GEOGRAPHIC_DATA…" at bounding box center [366, 190] width 395 height 29
click at [431, 187] on textarea "Expected Decrease - Debtor be closing out 5x5 storage space in [GEOGRAPHIC_DATA…" at bounding box center [366, 190] width 395 height 29
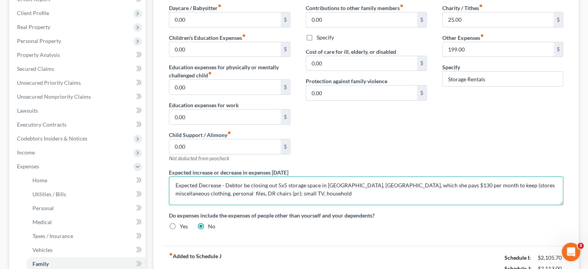
drag, startPoint x: 292, startPoint y: 186, endPoint x: 249, endPoint y: 193, distance: 43.9
click at [290, 186] on textarea "Expected Decrease - Debtor be closing out 5x5 storage space in [GEOGRAPHIC_DATA…" at bounding box center [366, 190] width 395 height 29
click at [218, 193] on textarea "Expected Decrease - Debtor be closing out 5x5 storage space in [GEOGRAPHIC_DATA…" at bounding box center [366, 190] width 395 height 29
click at [263, 192] on textarea "Expected Decrease - Debtor be closing out 5x5 storage space in [GEOGRAPHIC_DATA…" at bounding box center [366, 190] width 395 height 29
click at [219, 184] on textarea "Expected Decrease - Debtor be closing out 5x5 storage space in [GEOGRAPHIC_DATA…" at bounding box center [366, 190] width 395 height 29
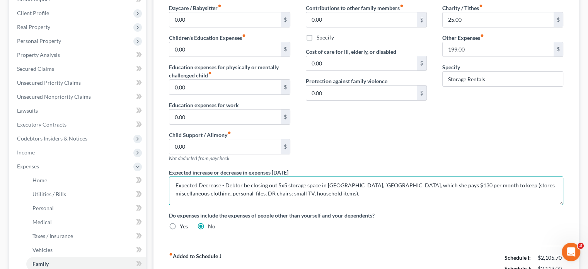
click at [220, 184] on textarea "Expected Decrease - Debtor be closing out 5x5 storage space in [GEOGRAPHIC_DATA…" at bounding box center [366, 190] width 395 height 29
click at [316, 192] on textarea "Expected Decrease Expense - Debtor be closing out 5x5 storage space in [GEOGRAP…" at bounding box center [366, 190] width 395 height 29
click at [429, 188] on textarea "Expected Decrease Expense - Debtor be closing out 5x5 storage space in [GEOGRAP…" at bounding box center [366, 190] width 395 height 29
click at [305, 193] on textarea "Expected Decrease Expense - Debtor be closing out 5x5 storage space in [GEOGRAP…" at bounding box center [366, 190] width 395 height 29
click at [306, 191] on textarea "Expected Decrease Expense - Debtor be closing out 5x5 storage space in [GEOGRAP…" at bounding box center [366, 190] width 395 height 29
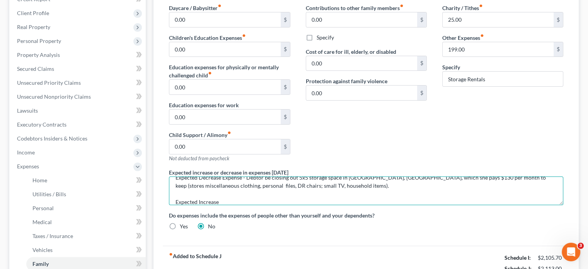
scroll to position [0, 0]
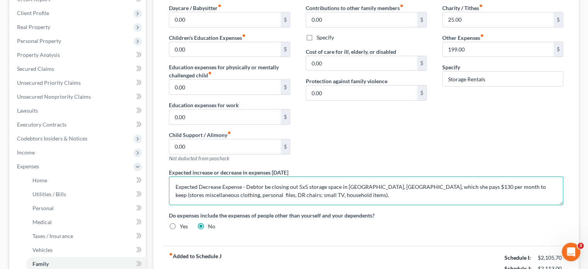
click at [221, 186] on textarea "Expected Decrease Expense - Debtor be closing out 5x5 storage space in [GEOGRAP…" at bounding box center [366, 190] width 395 height 29
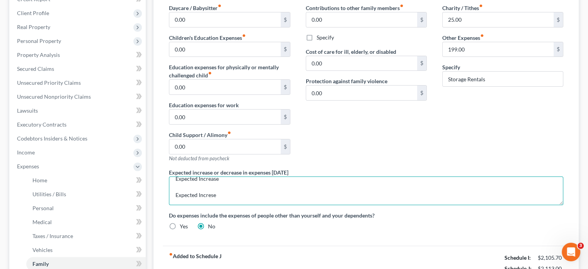
click at [221, 195] on textarea "Expected Decrease Expense - Debtor be closing out 5x5 storage space in [GEOGRAP…" at bounding box center [366, 190] width 395 height 29
click at [257, 193] on textarea "Expected Decrease Expense - Debtor be closing out 5x5 storage space in [GEOGRAP…" at bounding box center [366, 190] width 395 height 29
click at [318, 190] on textarea "Expected Decrease Expense - Debtor be closing out 5x5 storage space in [GEOGRAP…" at bounding box center [366, 190] width 395 height 29
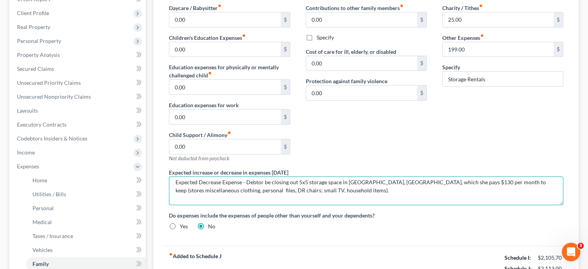
scroll to position [0, 0]
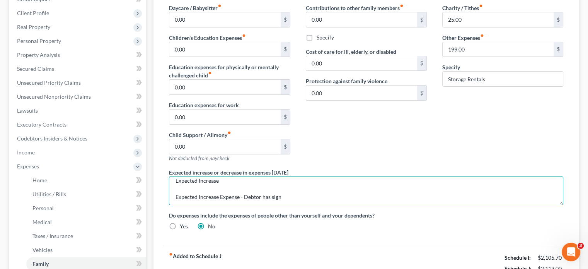
drag, startPoint x: 238, startPoint y: 179, endPoint x: 174, endPoint y: 183, distance: 64.3
click at [174, 183] on textarea "Expected Decrease Expense - Debtor be closing out 5x5 storage space in [GEOGRAP…" at bounding box center [366, 190] width 395 height 29
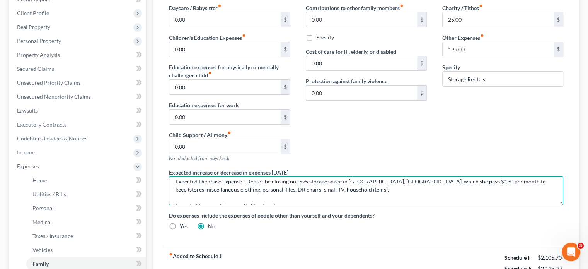
scroll to position [14, 0]
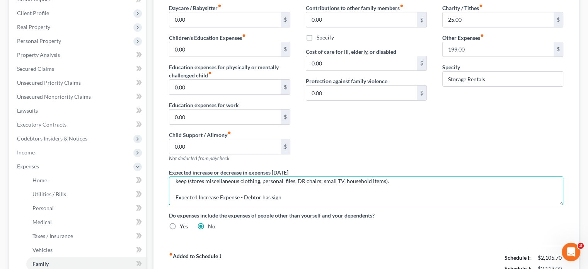
click at [289, 196] on textarea "Expected Decrease Expense - Debtor be closing out 5x5 storage space in [GEOGRAP…" at bounding box center [366, 190] width 395 height 29
click at [320, 196] on textarea "Expected Decrease Expense - Debtor be closing out 5x5 storage space in [GEOGRAP…" at bounding box center [366, 190] width 395 height 29
click at [330, 195] on textarea "Expected Decrease Expense - Debtor be closing out 5x5 storage space in [GEOGRAP…" at bounding box center [366, 190] width 395 height 29
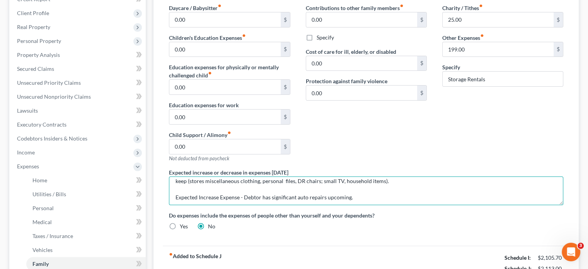
click at [352, 196] on textarea "Expected Decrease Expense - Debtor be closing out 5x5 storage space in [GEOGRAP…" at bounding box center [366, 190] width 395 height 29
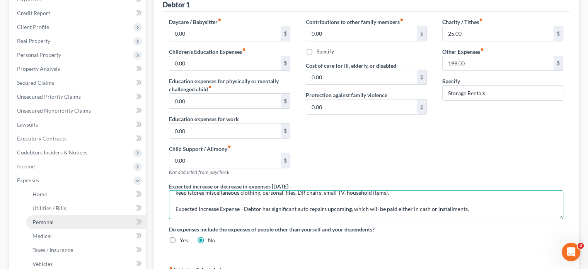
scroll to position [116, 0]
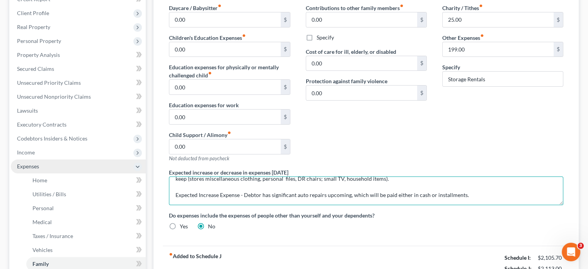
type textarea "Expected Decrease Expense - Debtor be closing out 5x5 storage space in [GEOGRAP…"
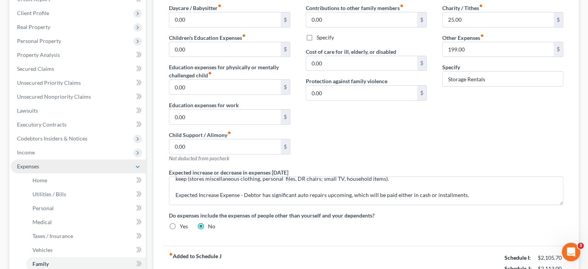
click at [34, 164] on span "Expenses" at bounding box center [28, 166] width 22 height 7
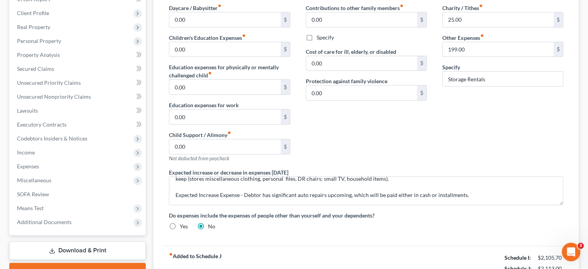
click at [34, 183] on span "Miscellaneous" at bounding box center [78, 180] width 135 height 14
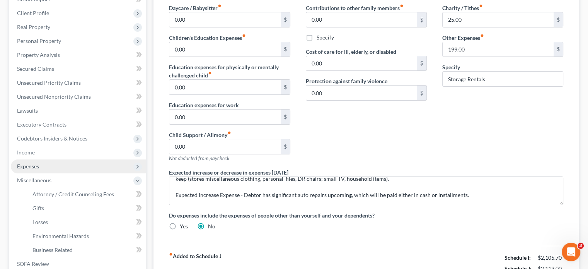
click at [34, 168] on span "Expenses" at bounding box center [28, 166] width 22 height 7
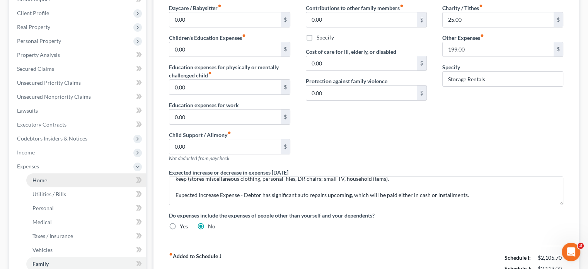
click at [34, 184] on link "Home" at bounding box center [86, 180] width 120 height 14
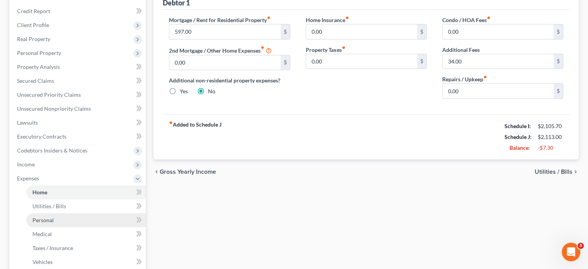
scroll to position [116, 0]
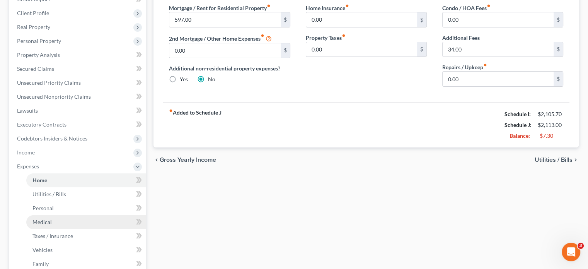
click at [47, 218] on link "Medical" at bounding box center [86, 222] width 120 height 14
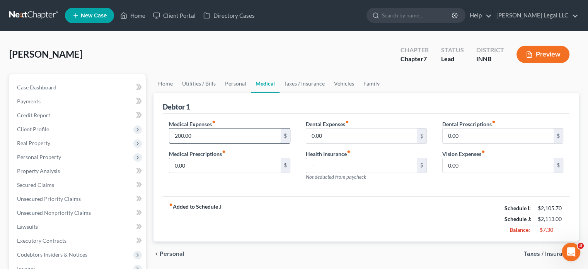
click at [220, 132] on input "200.00" at bounding box center [224, 135] width 111 height 15
click at [218, 109] on div "Debtor 1" at bounding box center [366, 103] width 407 height 21
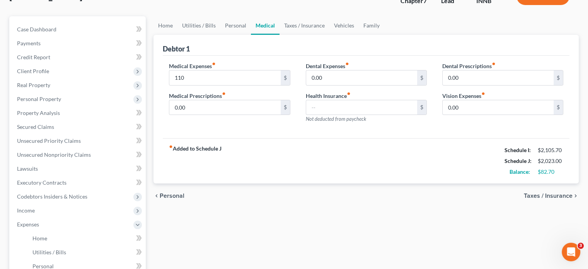
scroll to position [77, 0]
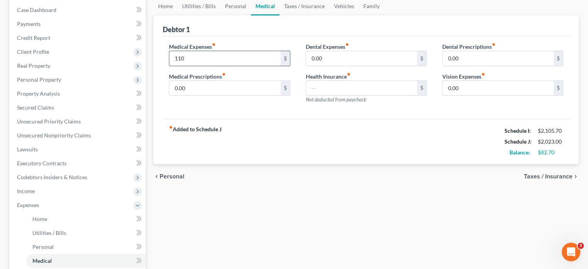
click at [192, 51] on input "110" at bounding box center [224, 58] width 111 height 15
type input "100"
click at [292, 161] on div "fiber_manual_record Added to Schedule J Schedule I: $2,105.70 Schedule J: $2,01…" at bounding box center [366, 141] width 407 height 45
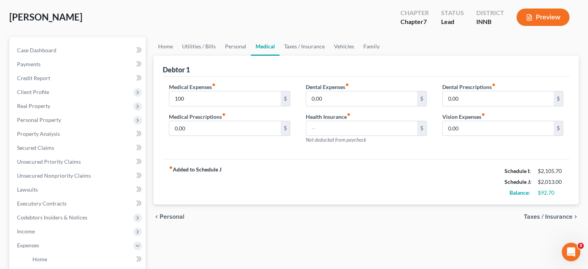
scroll to position [0, 0]
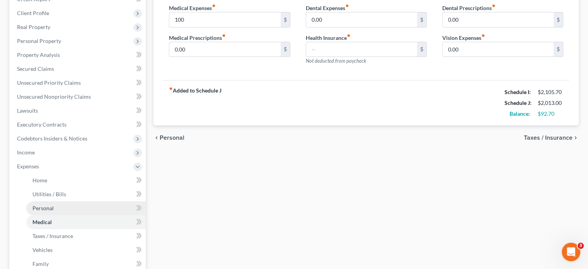
click at [43, 210] on span "Personal" at bounding box center [42, 208] width 21 height 7
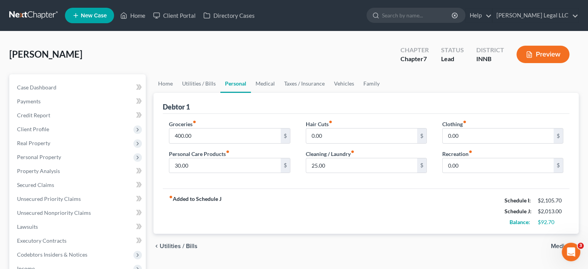
click at [560, 55] on button "Preview" at bounding box center [543, 54] width 53 height 17
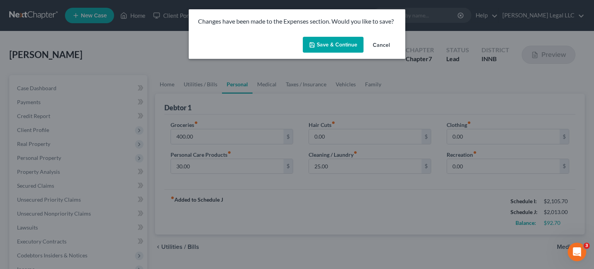
click at [385, 42] on button "Cancel" at bounding box center [381, 45] width 29 height 15
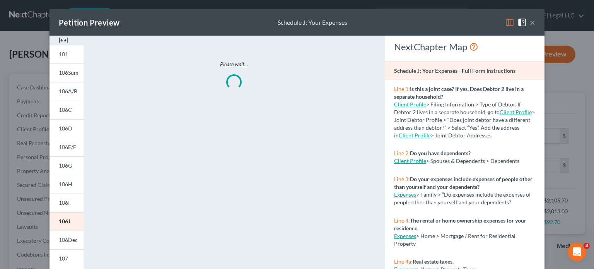
click at [527, 21] on span at bounding box center [524, 22] width 12 height 7
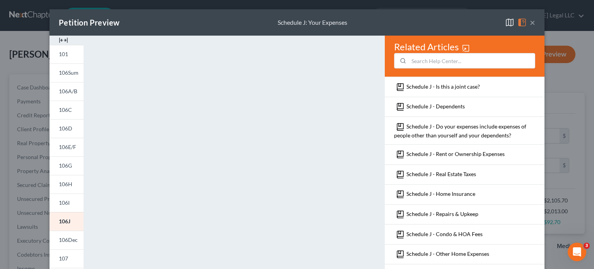
click at [530, 22] on button "×" at bounding box center [532, 22] width 5 height 9
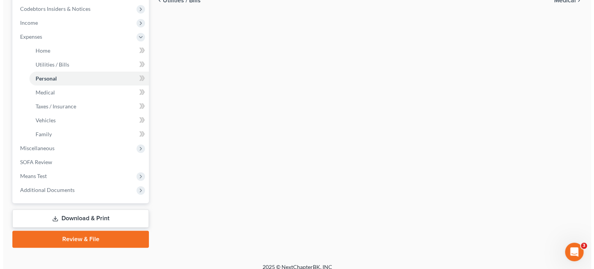
scroll to position [253, 0]
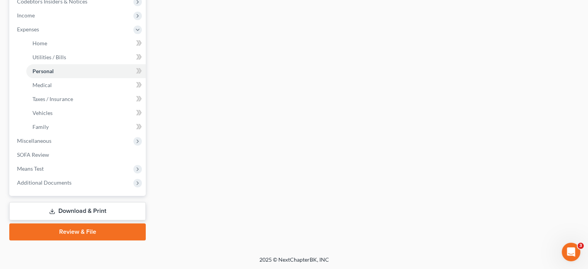
click at [55, 214] on link "Download & Print" at bounding box center [77, 211] width 137 height 18
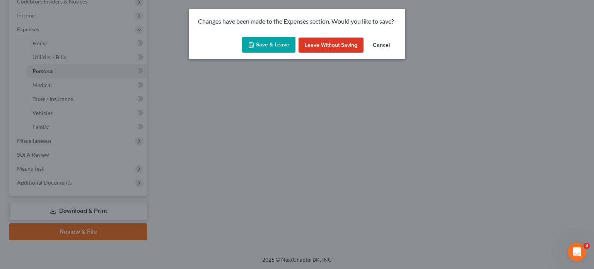
click at [282, 43] on button "Save & Leave" at bounding box center [268, 45] width 53 height 16
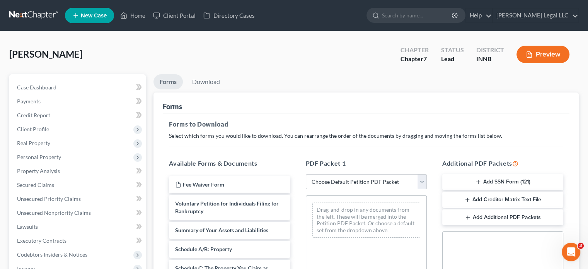
scroll to position [77, 0]
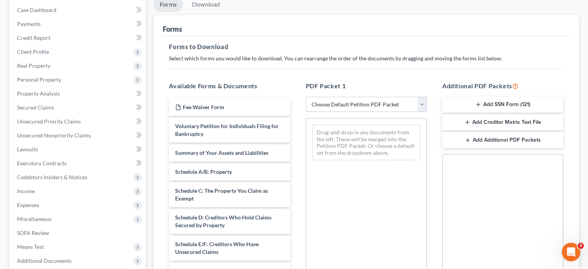
click at [322, 99] on select "Choose Default Petition PDF Packet Complete Bankruptcy Petition (all forms and …" at bounding box center [366, 104] width 121 height 15
drag, startPoint x: 381, startPoint y: 103, endPoint x: 371, endPoint y: 111, distance: 12.7
click at [381, 103] on select "Choose Default Petition PDF Packet Complete Bankruptcy Petition (all forms and …" at bounding box center [366, 104] width 121 height 15
select select "0"
click at [306, 97] on select "Choose Default Petition PDF Packet Complete Bankruptcy Petition (all forms and …" at bounding box center [366, 104] width 121 height 15
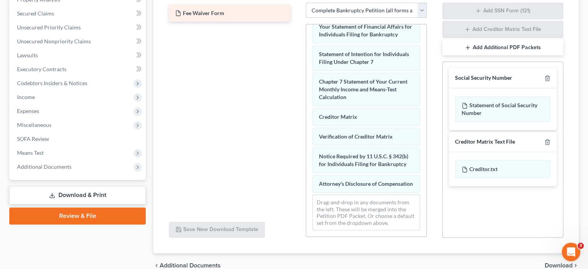
scroll to position [132, 0]
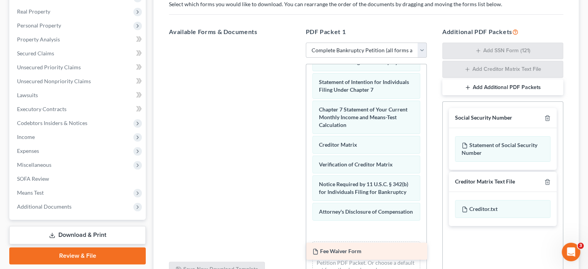
drag, startPoint x: 252, startPoint y: 122, endPoint x: 354, endPoint y: 256, distance: 168.4
click at [296, 43] on div "Fee Waiver Form Fee Waiver Form" at bounding box center [229, 43] width 133 height 0
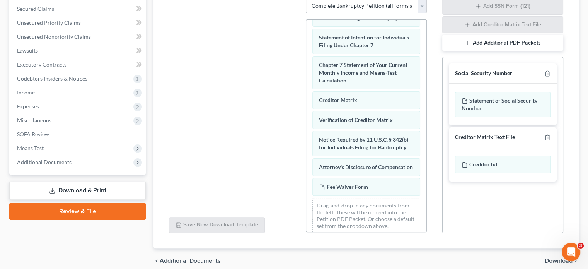
scroll to position [209, 0]
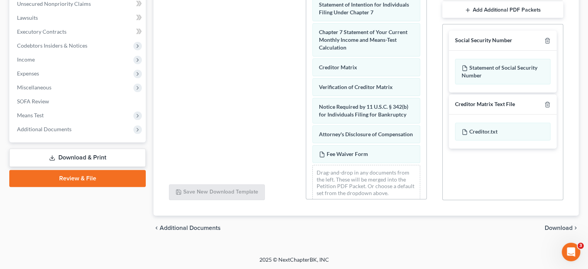
drag, startPoint x: 566, startPoint y: 229, endPoint x: 537, endPoint y: 223, distance: 29.2
click at [566, 229] on span "Download" at bounding box center [559, 228] width 28 height 6
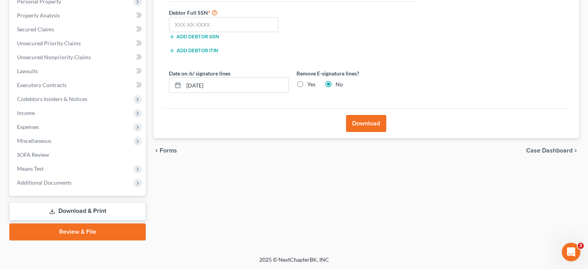
scroll to position [78, 0]
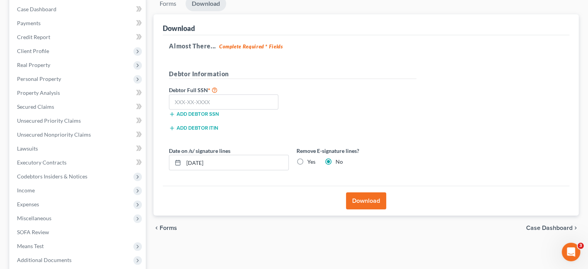
click at [308, 163] on label "Yes" at bounding box center [312, 162] width 8 height 8
click at [311, 163] on input "Yes" at bounding box center [313, 160] width 5 height 5
radio input "true"
radio input "false"
click at [361, 199] on button "Download" at bounding box center [366, 200] width 40 height 17
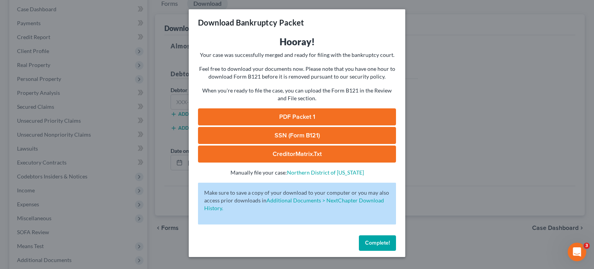
click at [279, 111] on link "PDF Packet 1" at bounding box center [297, 116] width 198 height 17
click at [378, 246] on button "Complete!" at bounding box center [377, 242] width 37 height 15
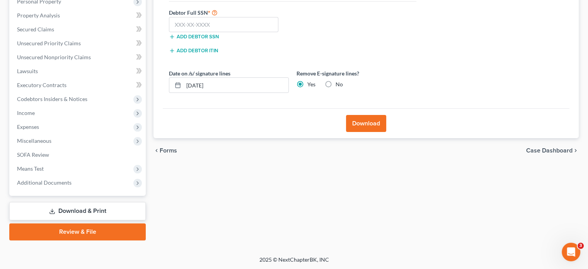
scroll to position [0, 0]
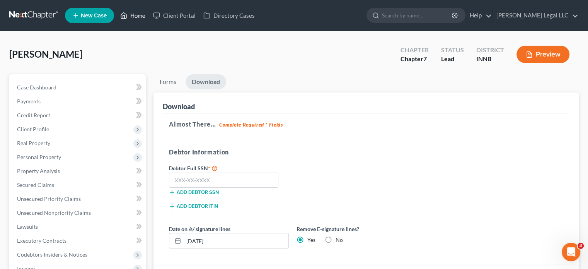
click at [139, 19] on link "Home" at bounding box center [132, 16] width 33 height 14
